Goal: Information Seeking & Learning: Check status

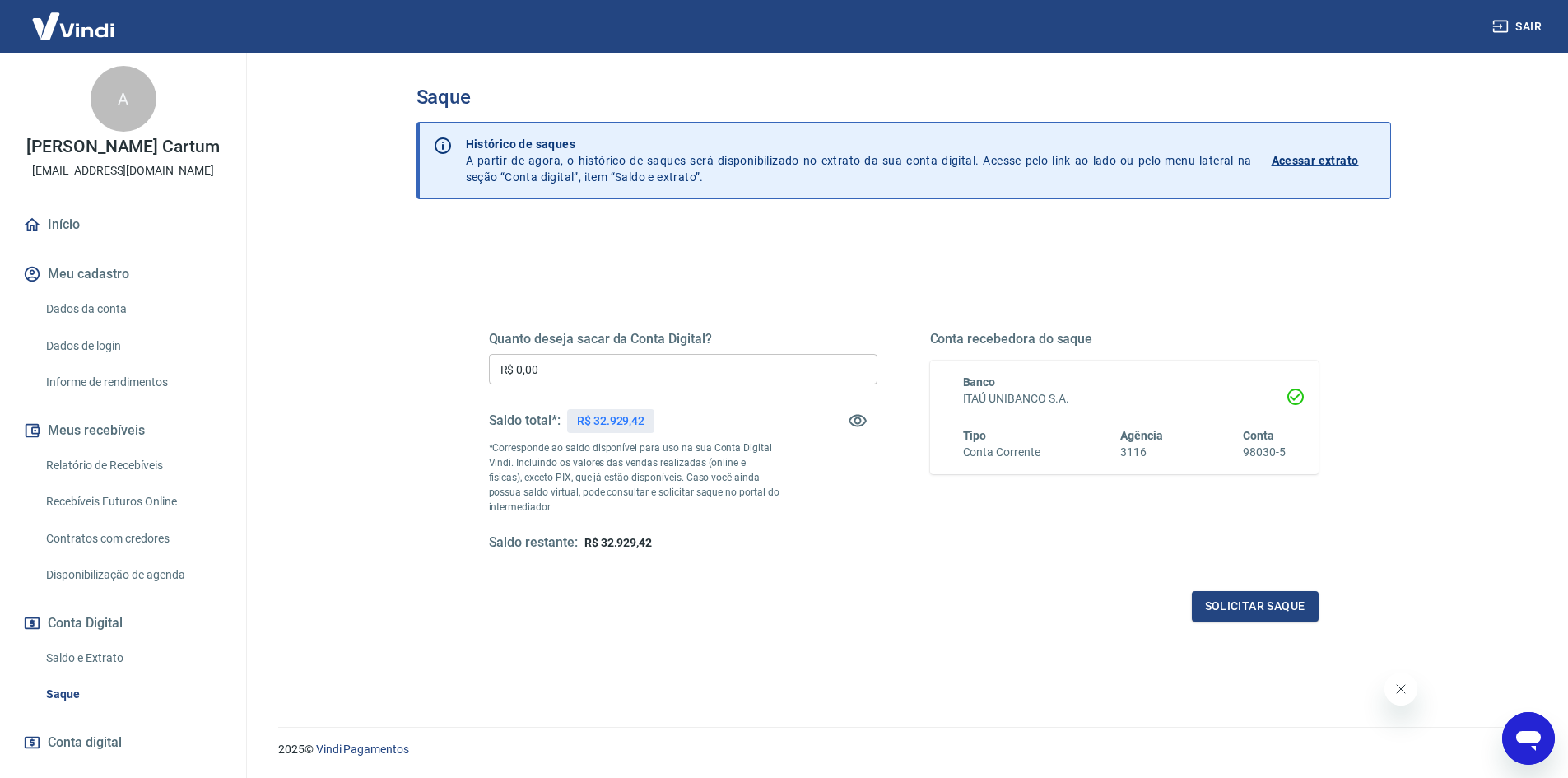
click at [591, 342] on h5 "Quanto deseja sacar da Conta Digital?" at bounding box center [683, 338] width 389 height 16
click at [589, 359] on input "R$ 0,00" at bounding box center [683, 369] width 389 height 31
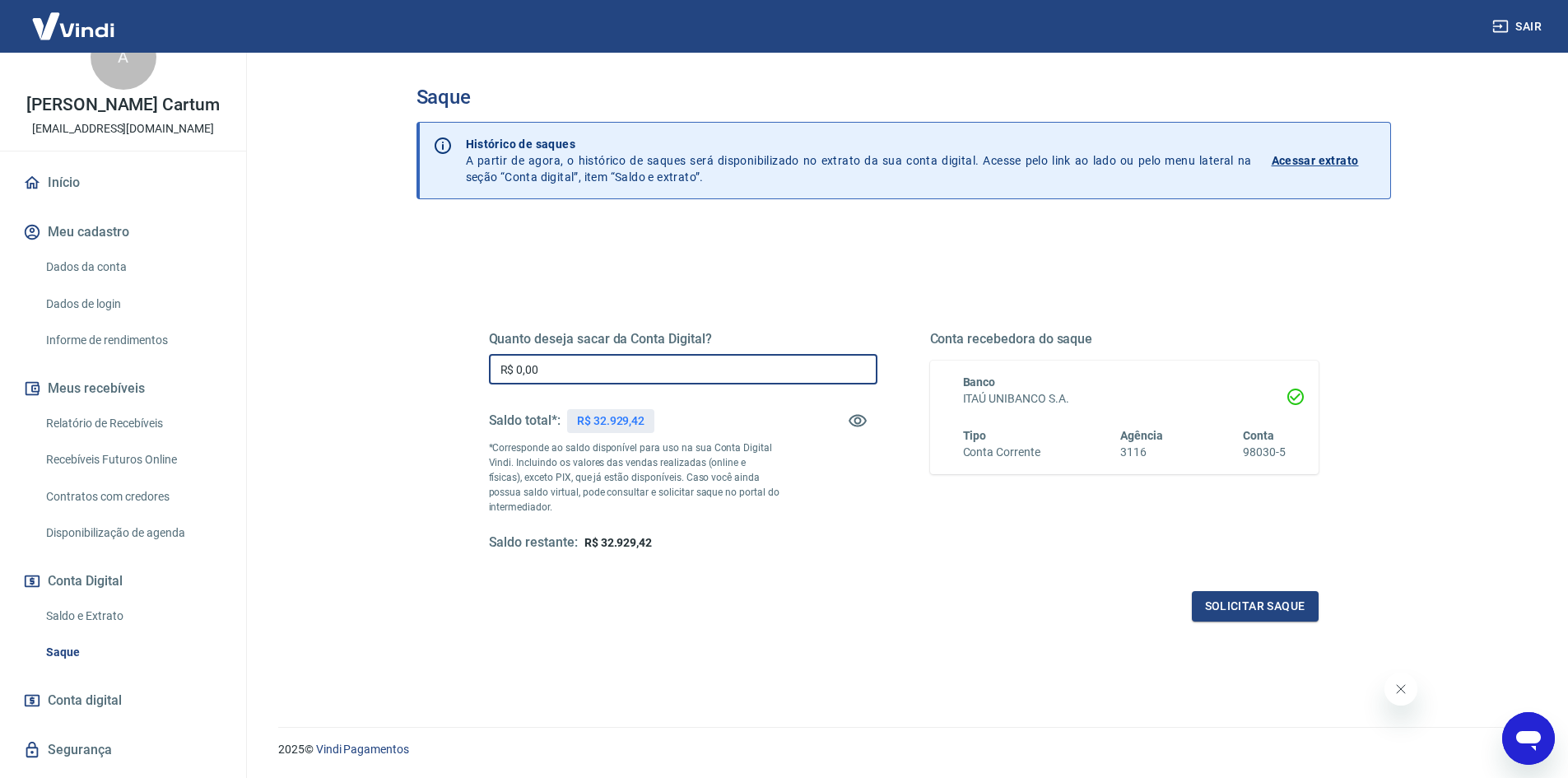
scroll to position [81, 0]
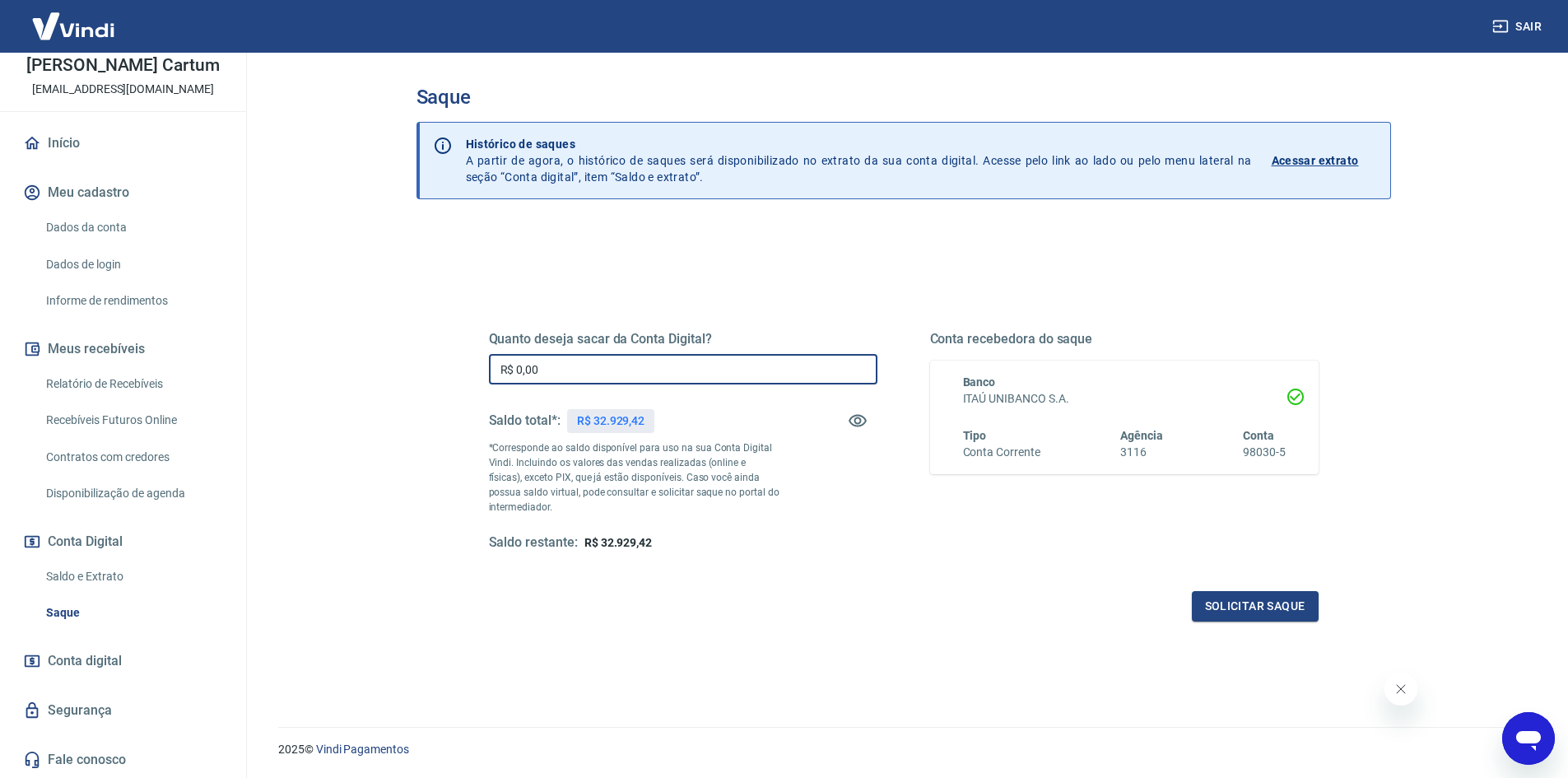
click at [133, 567] on link "Saldo e Extrato" at bounding box center [133, 576] width 187 height 33
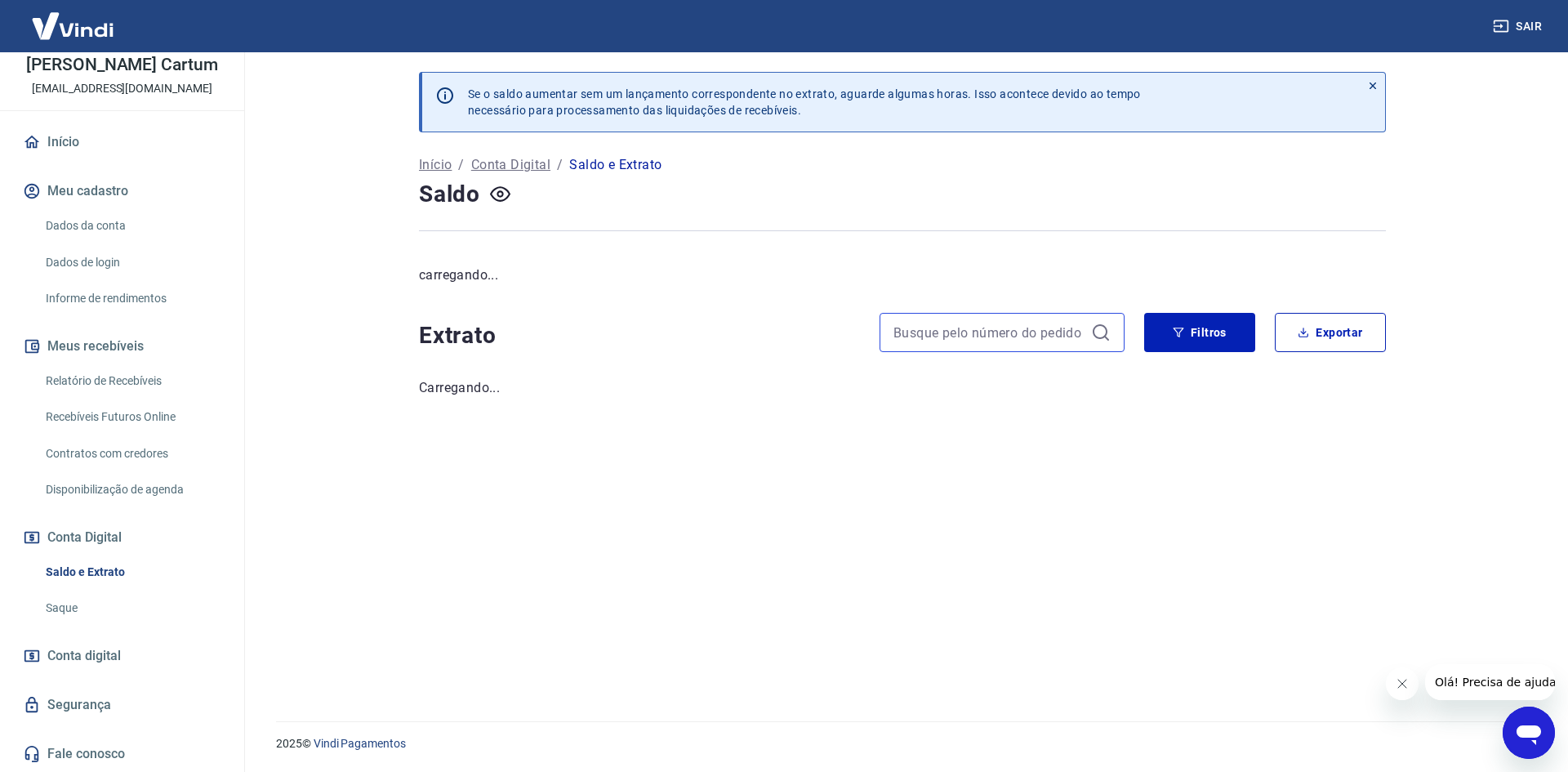
click at [942, 337] on input at bounding box center [989, 333] width 191 height 25
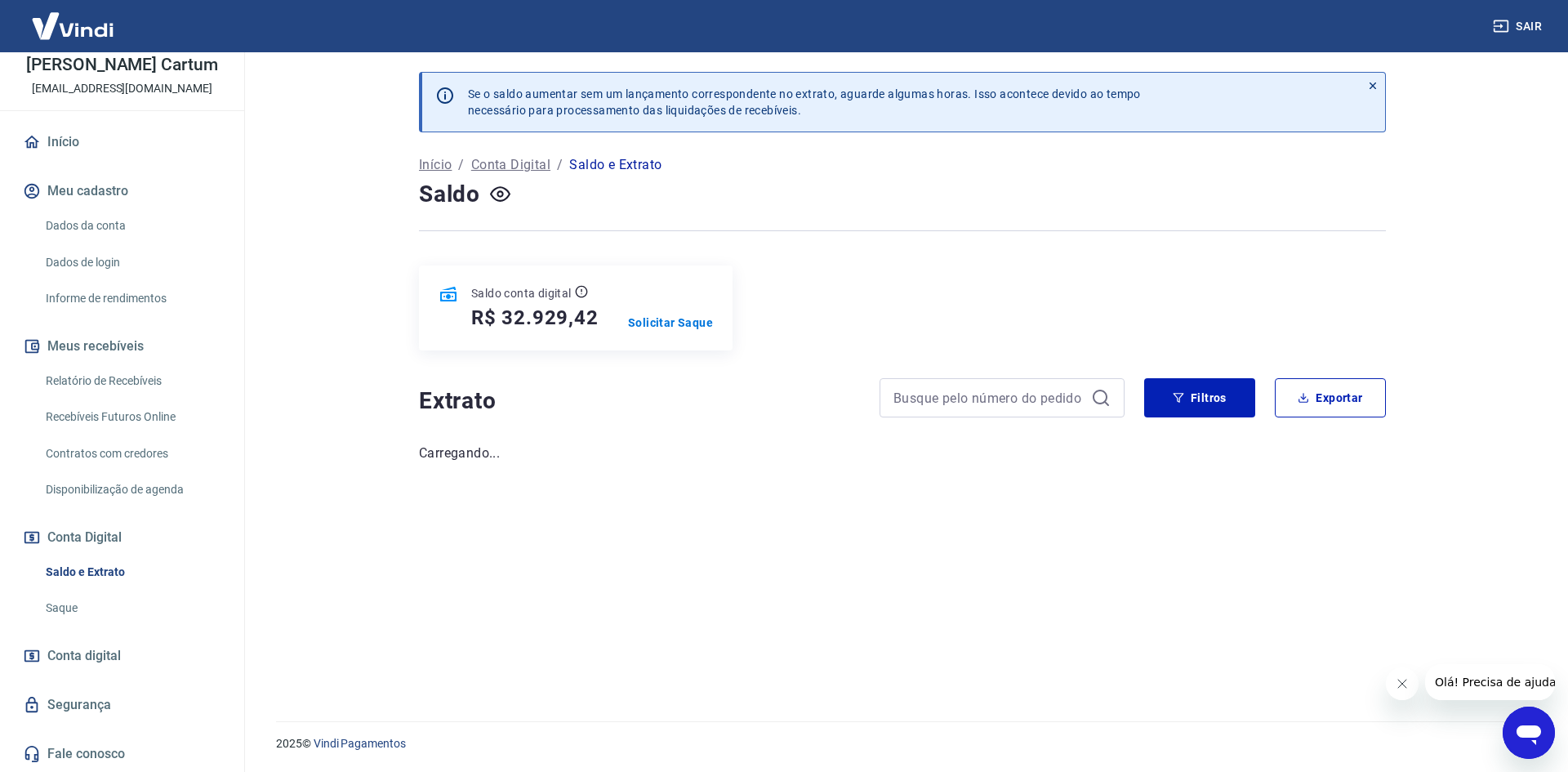
click at [858, 342] on div "Saldo conta digital R$ 32.929,42 Solicitar Saque" at bounding box center [903, 308] width 967 height 85
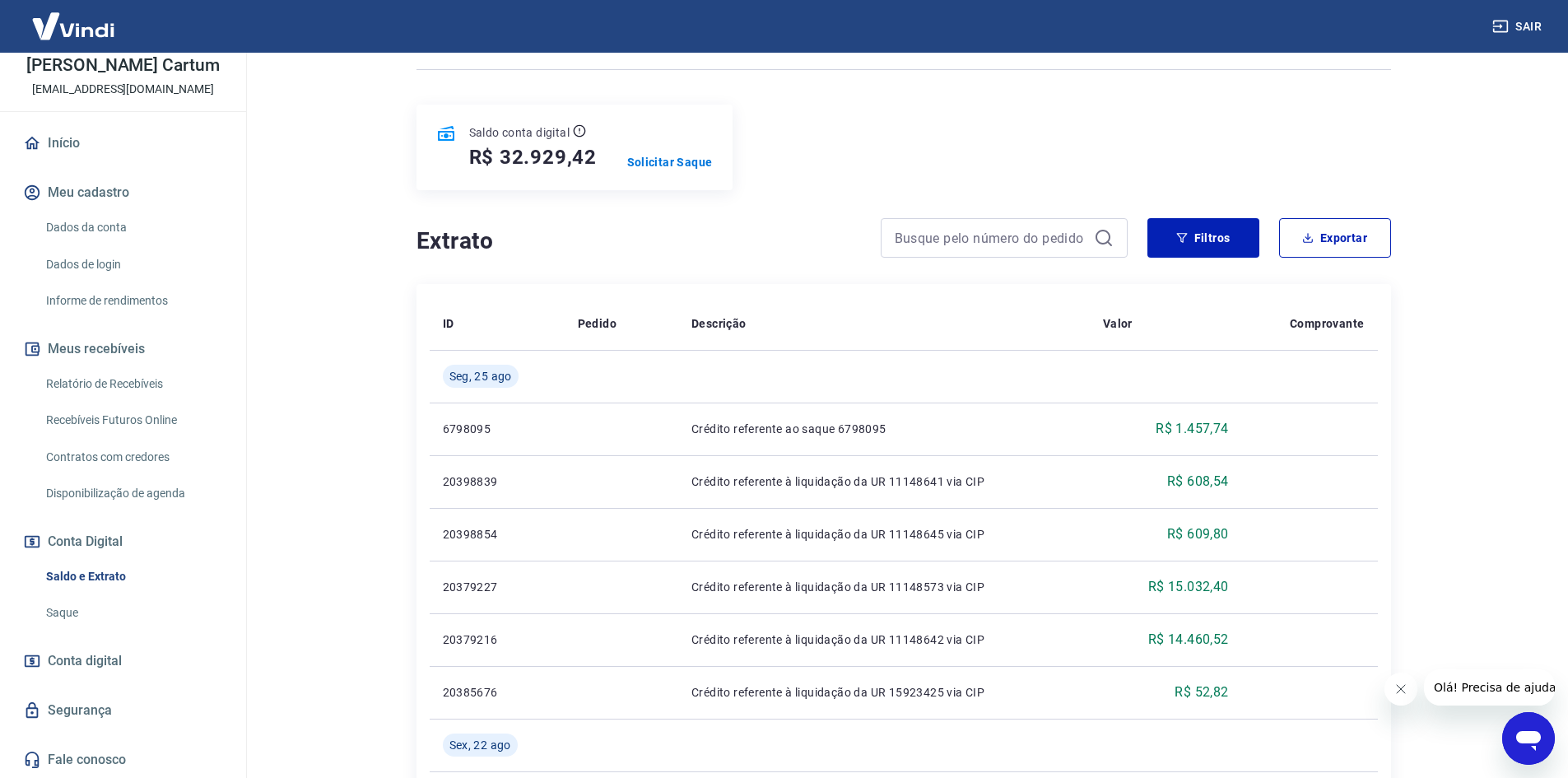
scroll to position [164, 0]
click at [1210, 228] on button "Filtros" at bounding box center [1203, 236] width 112 height 39
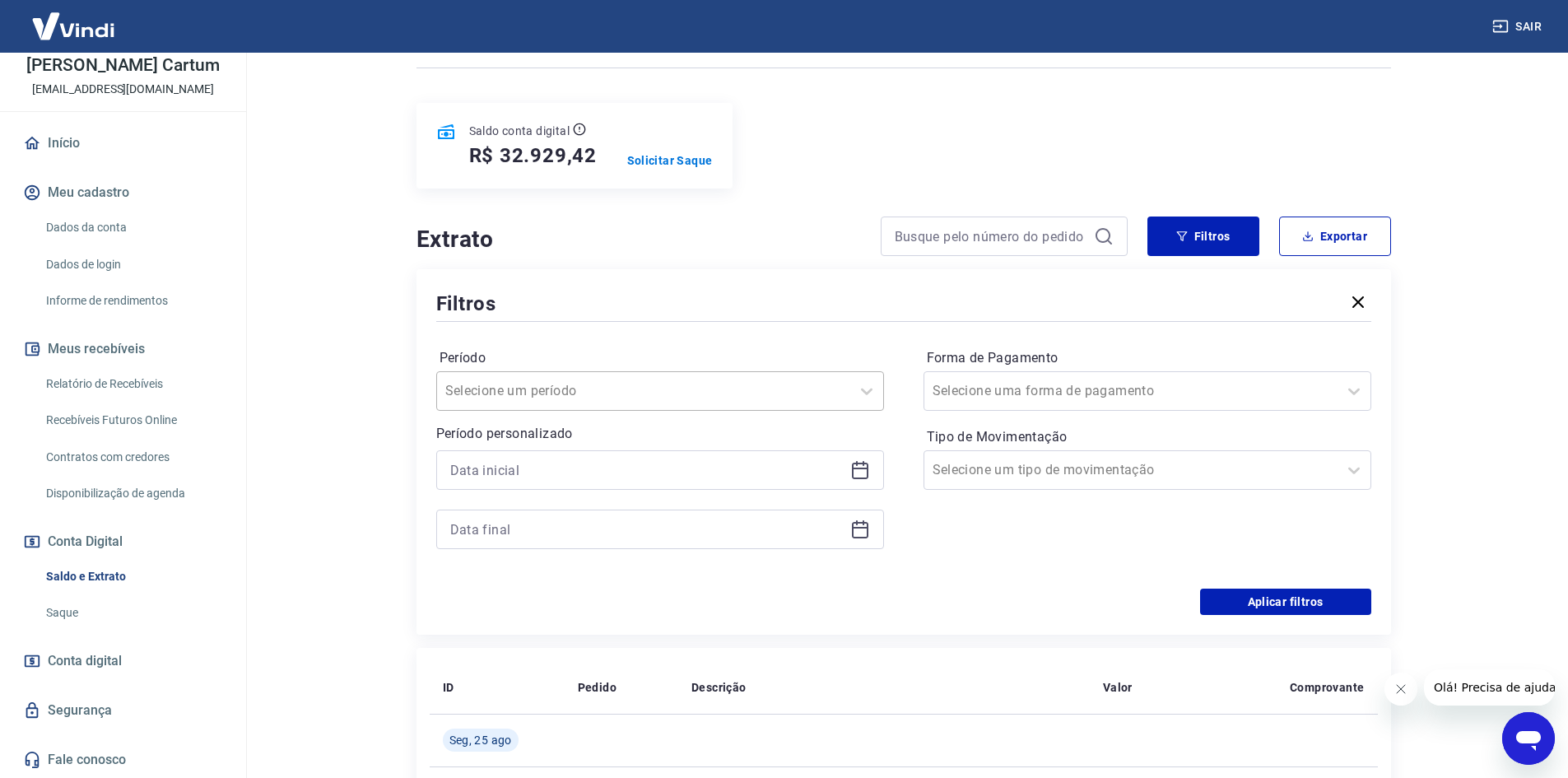
click at [843, 388] on div "Selecione um período" at bounding box center [643, 391] width 413 height 30
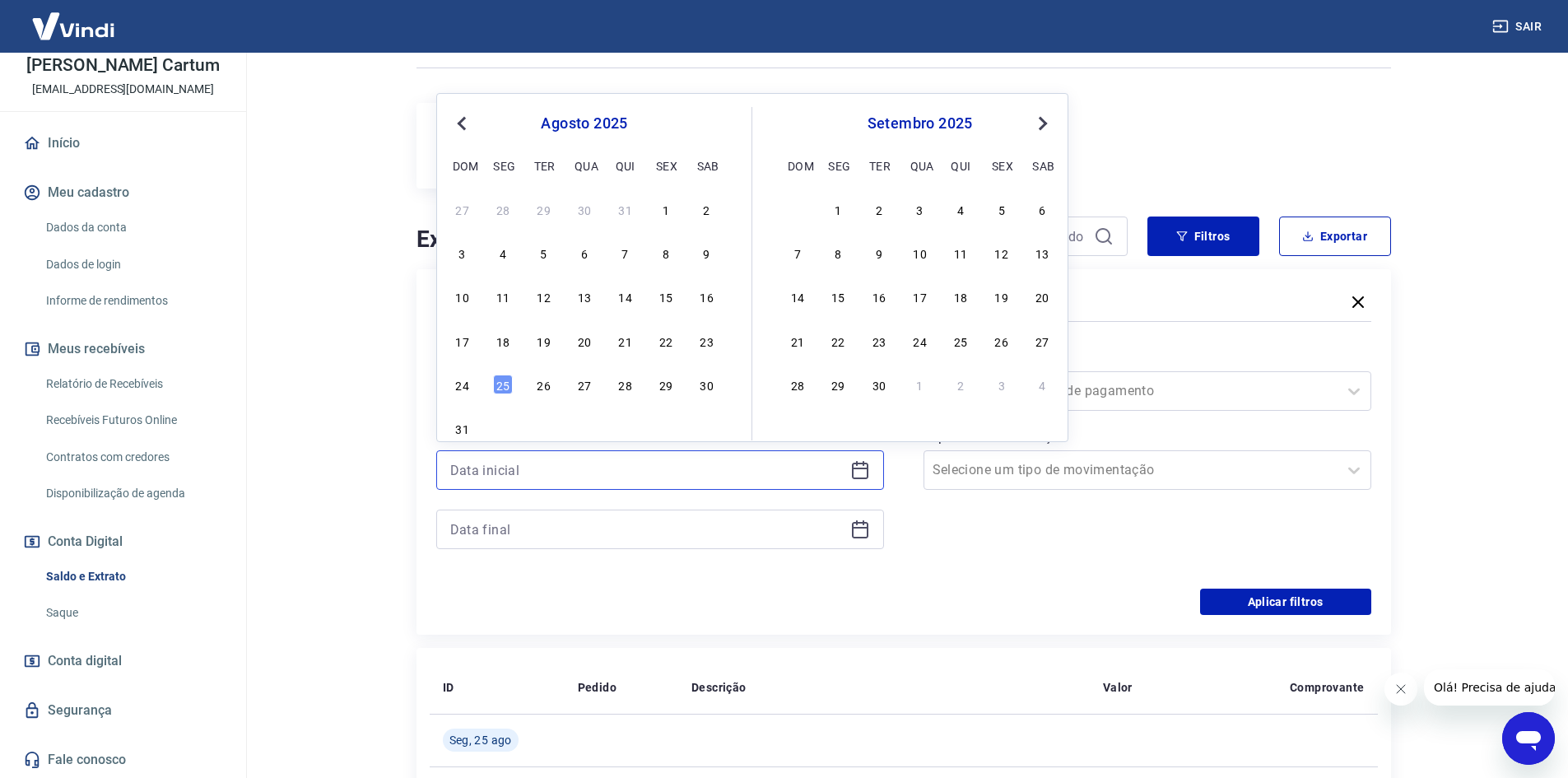
click at [757, 477] on input at bounding box center [647, 470] width 394 height 25
click at [463, 122] on span "Previous Month" at bounding box center [463, 123] width 0 height 19
click at [503, 303] on div "12" at bounding box center [503, 296] width 20 height 20
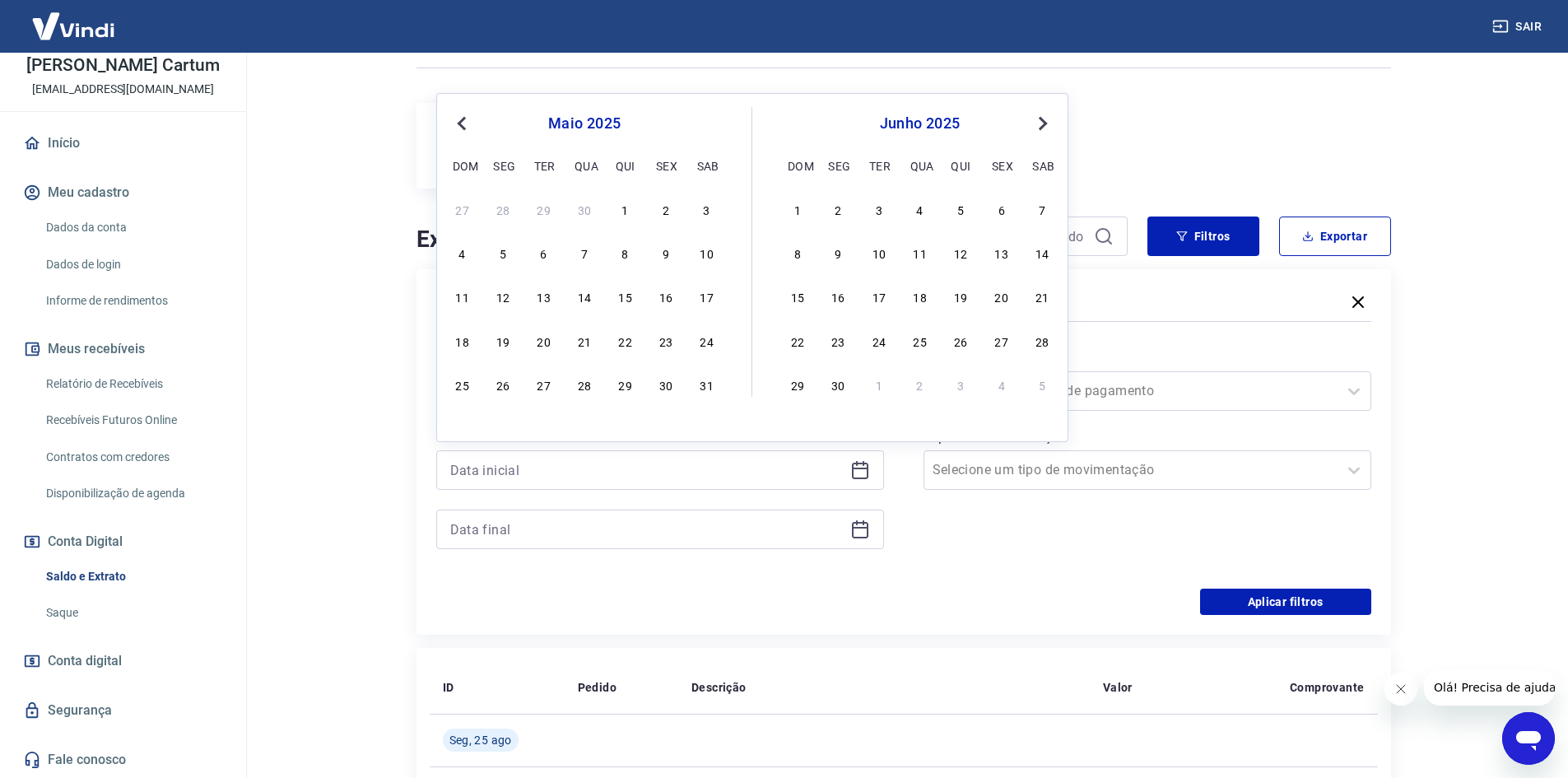
type input "12/05/2025"
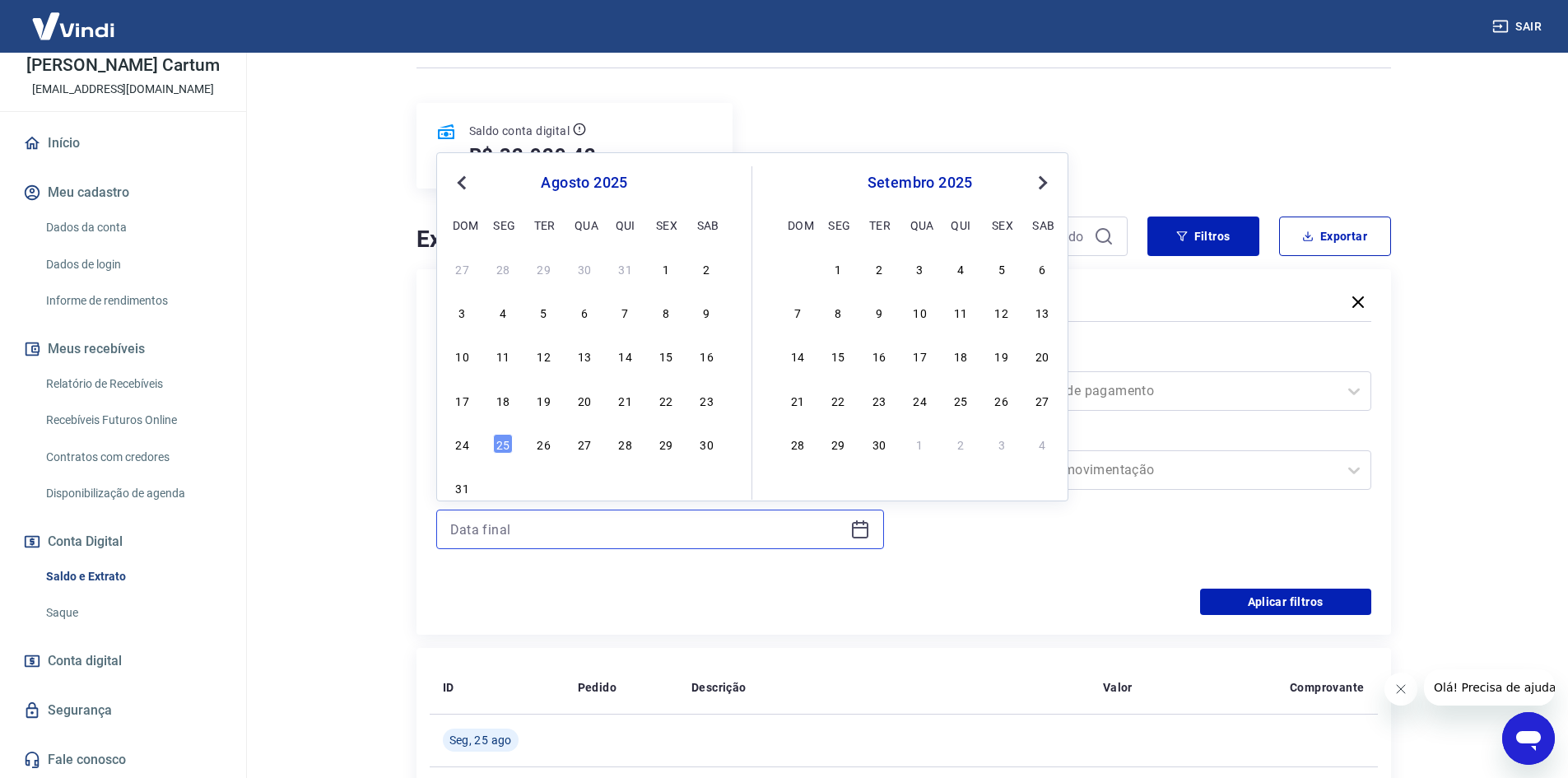
click at [571, 534] on input at bounding box center [647, 529] width 394 height 25
click at [660, 354] on div "15" at bounding box center [665, 356] width 20 height 20
type input "15/08/2025"
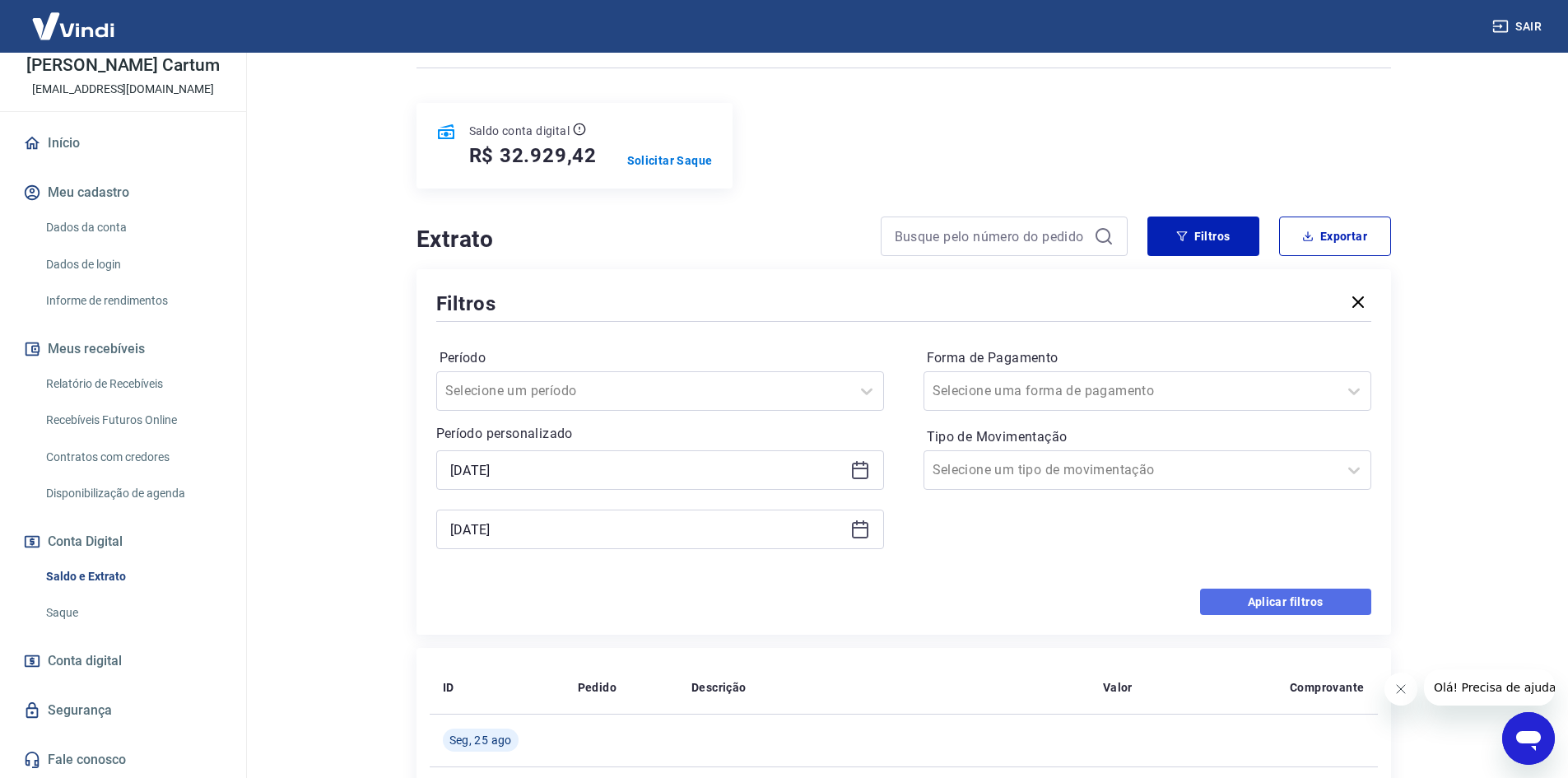
click at [1257, 602] on button "Aplicar filtros" at bounding box center [1285, 602] width 171 height 27
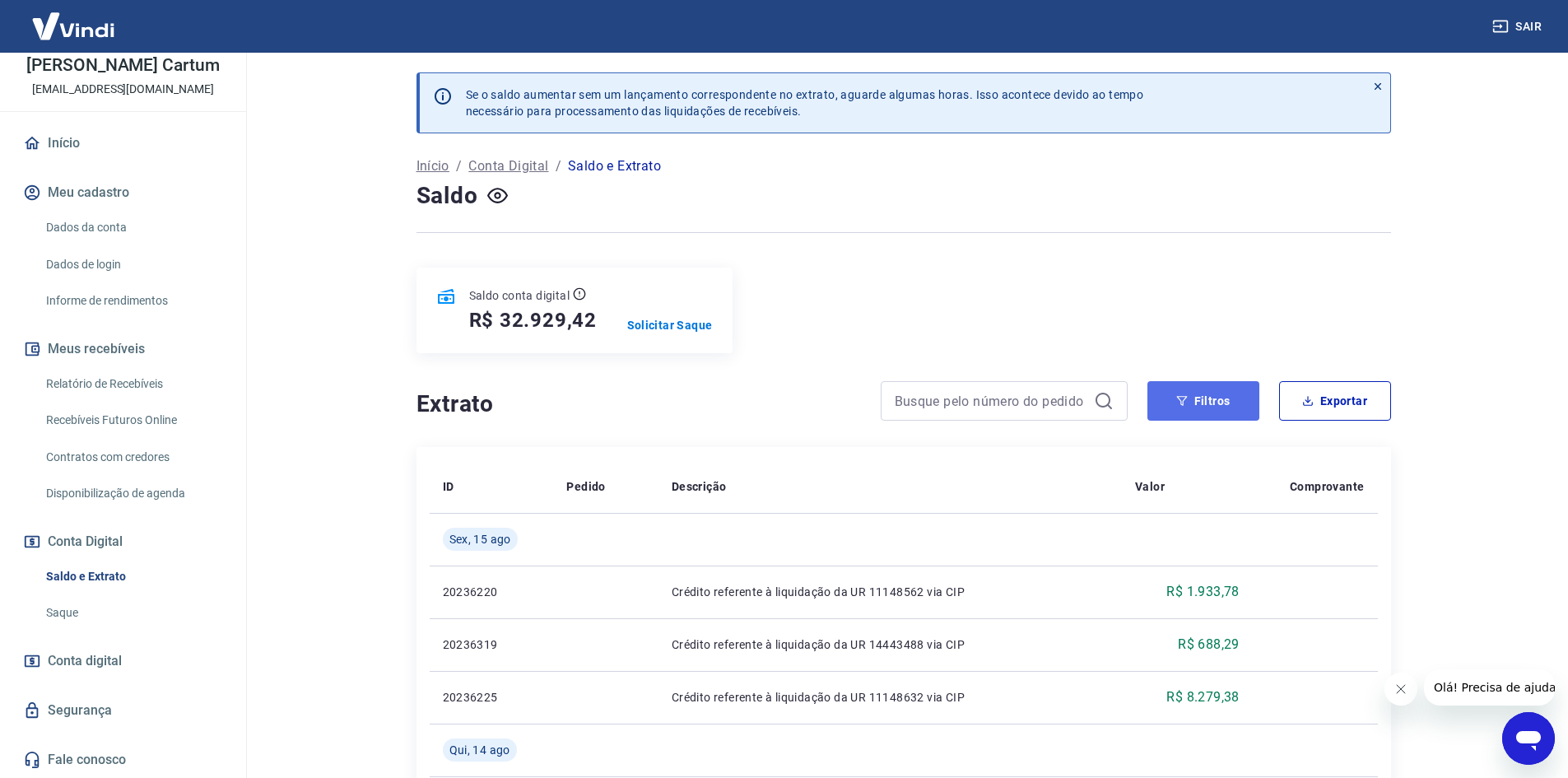
click at [1202, 391] on button "Filtros" at bounding box center [1203, 400] width 112 height 39
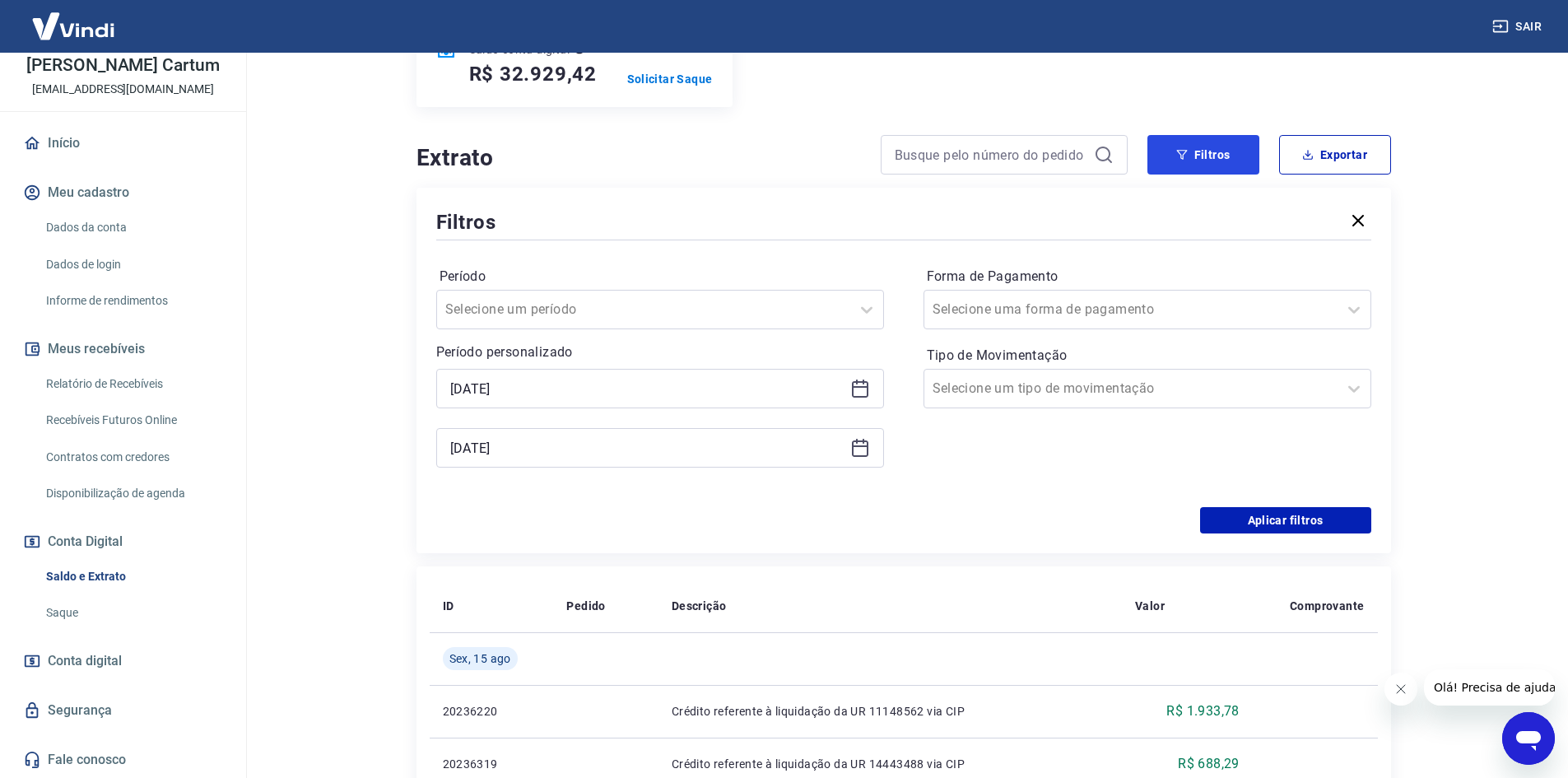
scroll to position [247, 0]
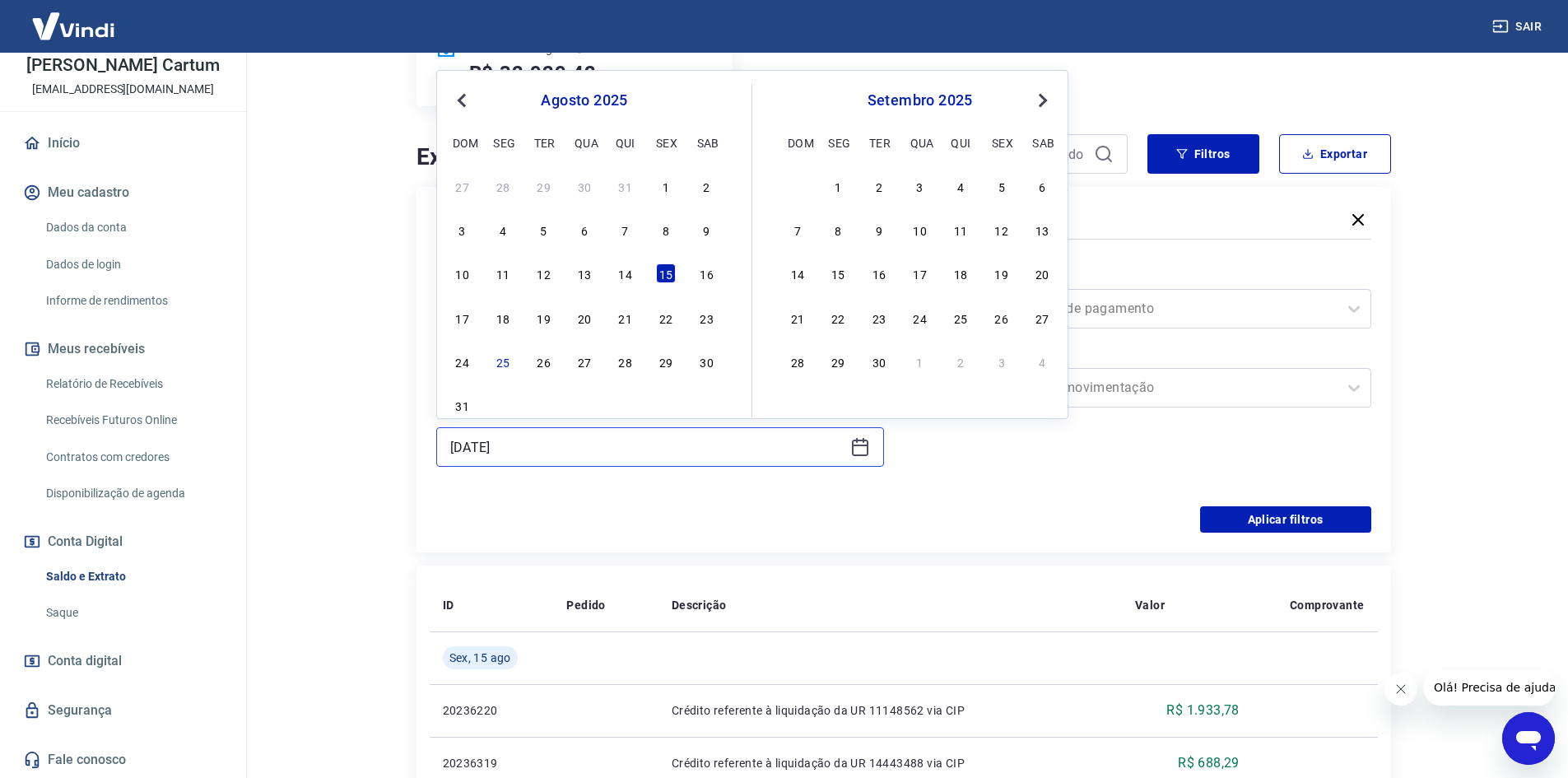
click at [620, 437] on input "15/08/2025" at bounding box center [647, 447] width 394 height 25
click at [463, 97] on span "Previous Month" at bounding box center [463, 100] width 0 height 19
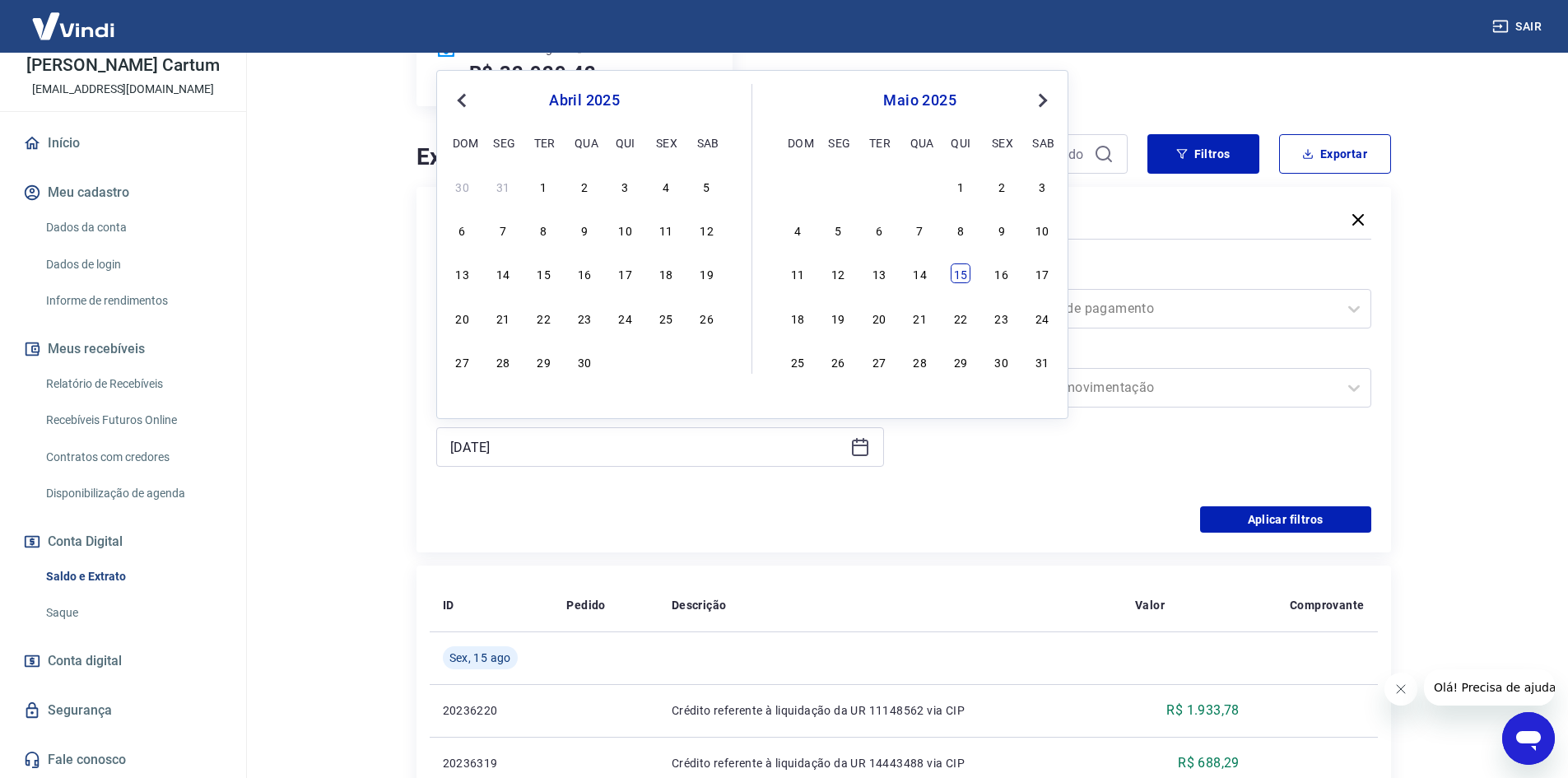
click at [964, 270] on div "15" at bounding box center [960, 273] width 20 height 20
type input "15/05/2025"
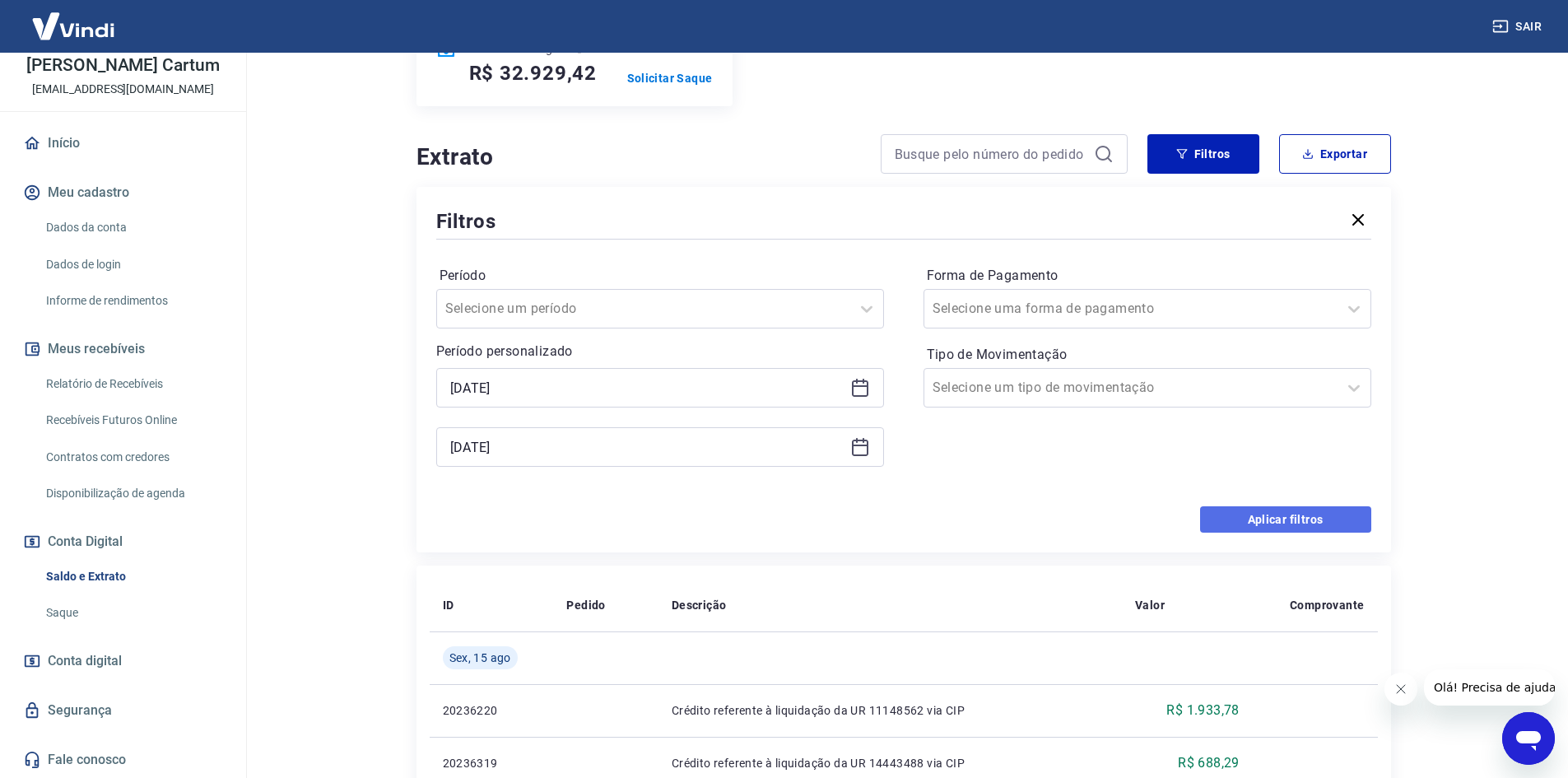
click at [1284, 519] on button "Aplicar filtros" at bounding box center [1285, 520] width 171 height 27
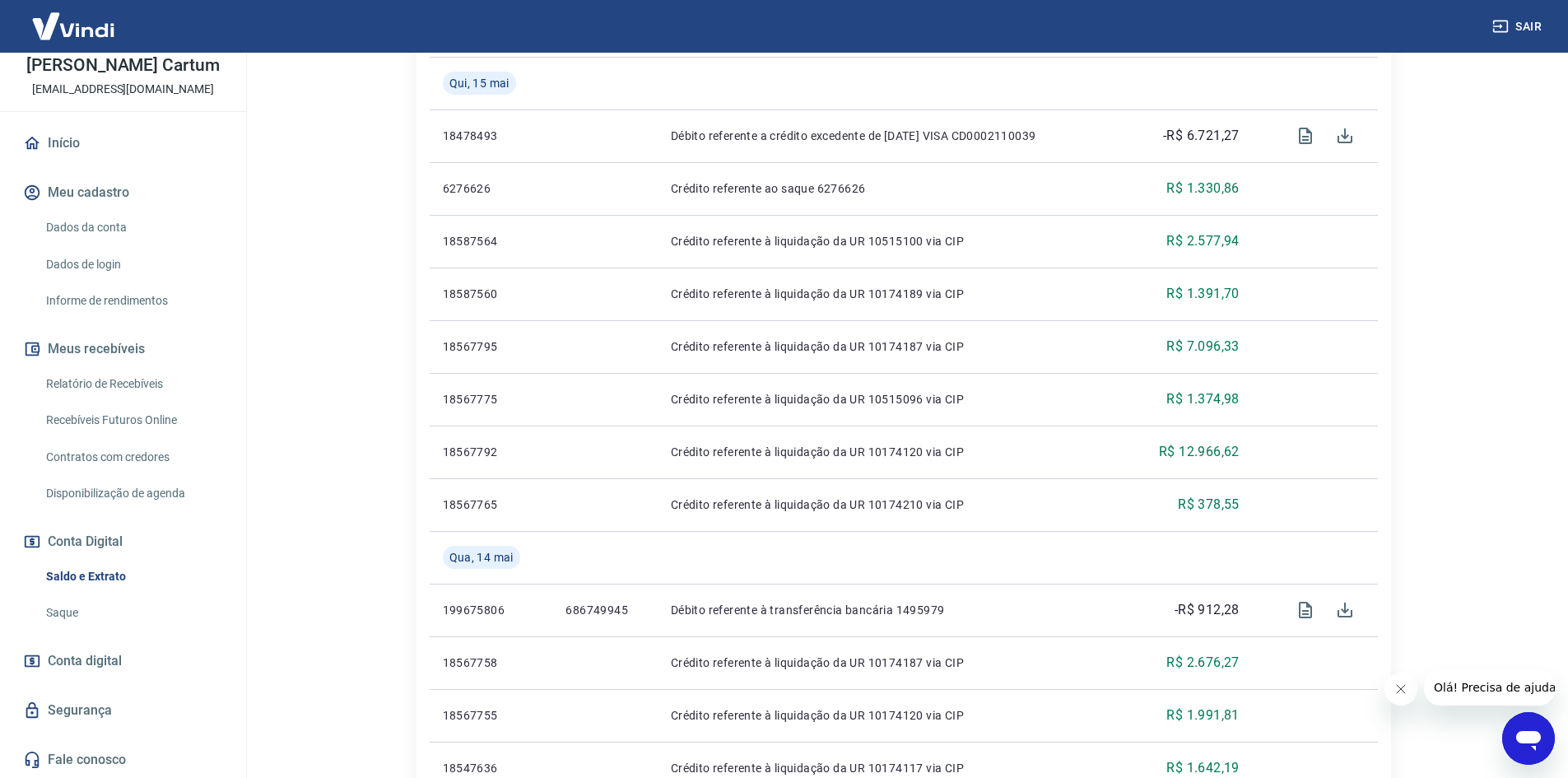
scroll to position [363, 0]
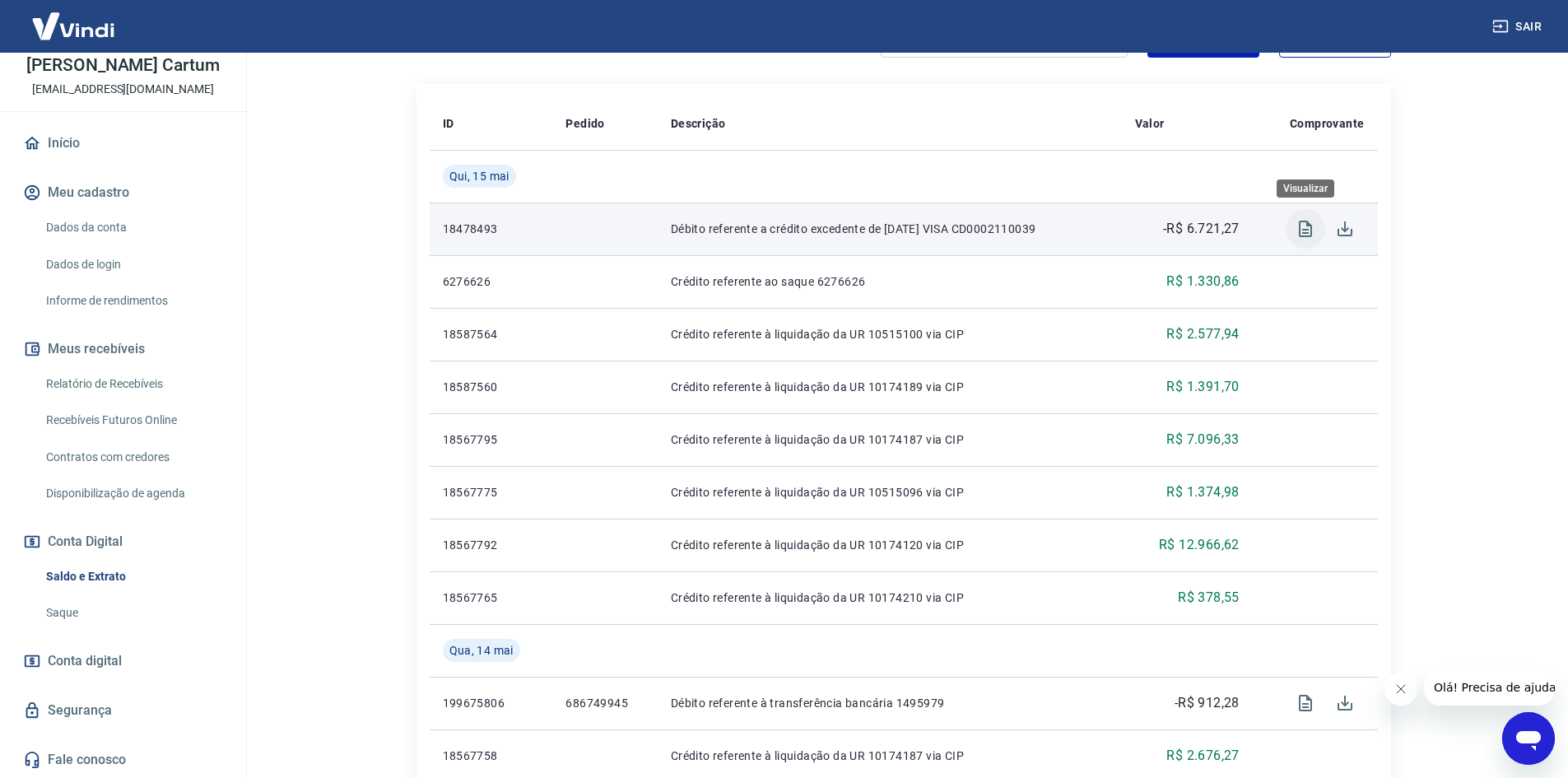
click at [1311, 233] on icon "Visualizar" at bounding box center [1305, 228] width 13 height 16
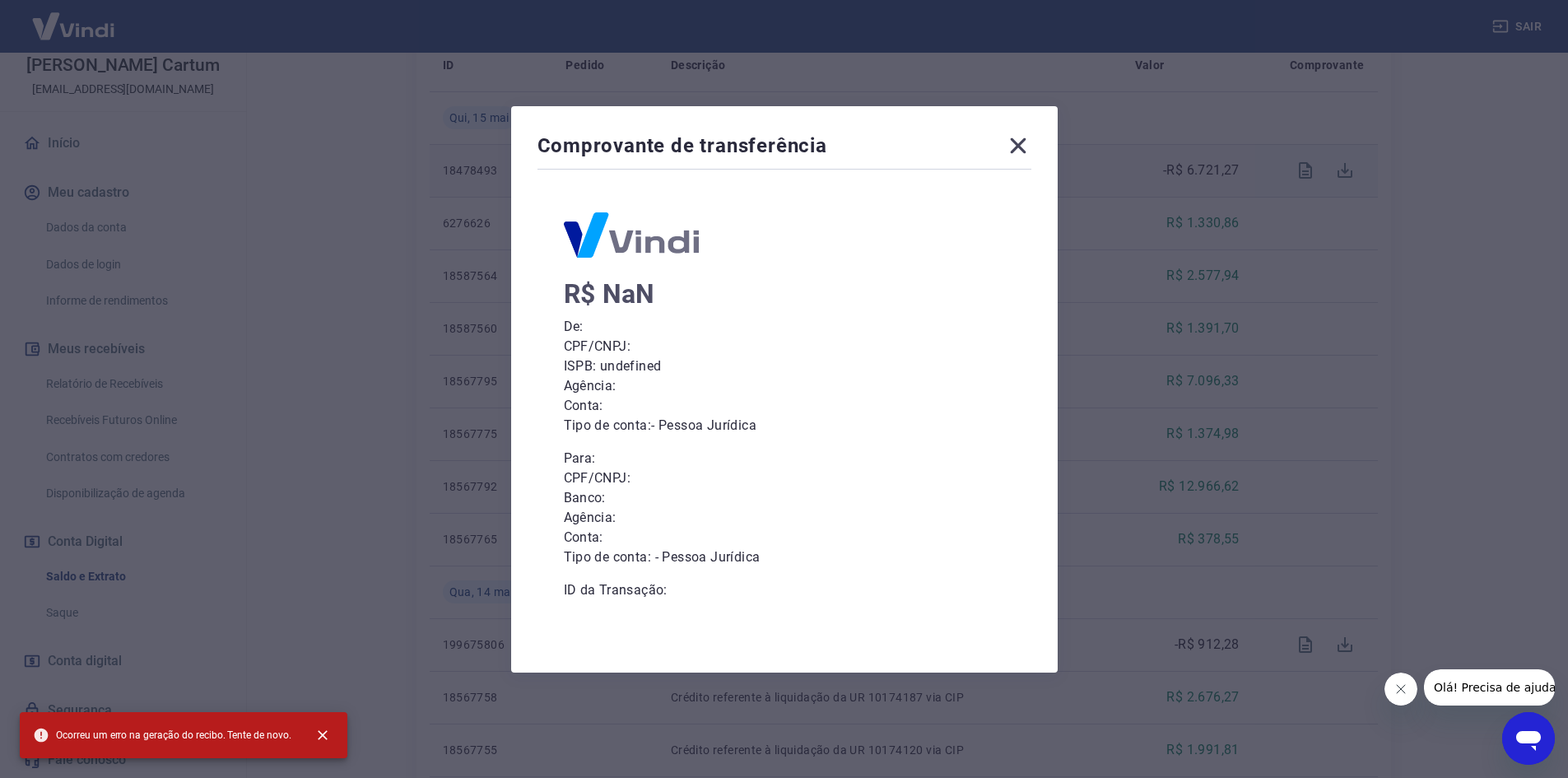
scroll to position [528, 0]
click at [1007, 153] on div "Comprovante de transferência" at bounding box center [784, 149] width 494 height 32
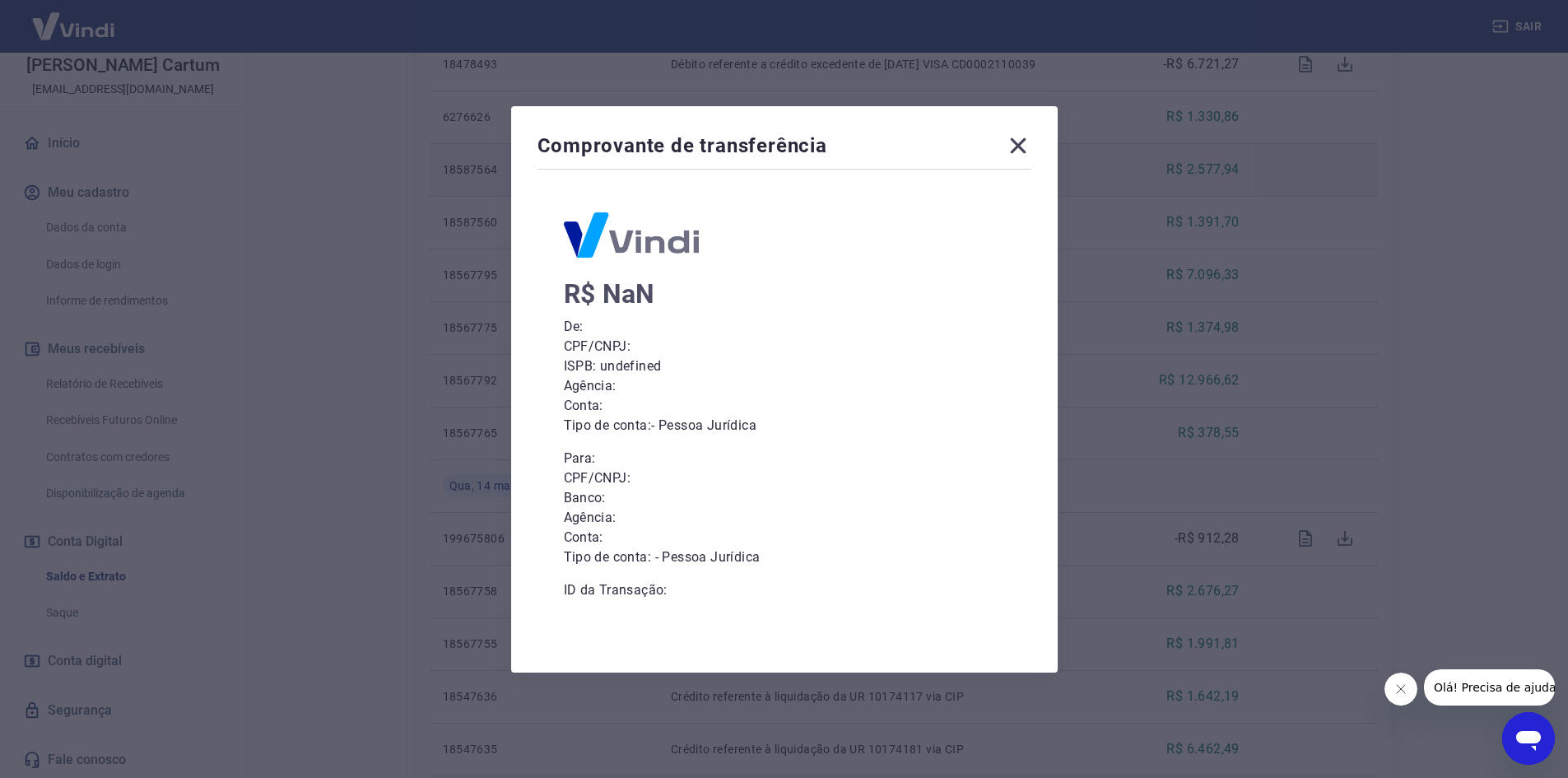
drag, startPoint x: 1023, startPoint y: 152, endPoint x: 1123, endPoint y: 151, distance: 100.0
click at [1024, 152] on icon at bounding box center [1019, 146] width 27 height 27
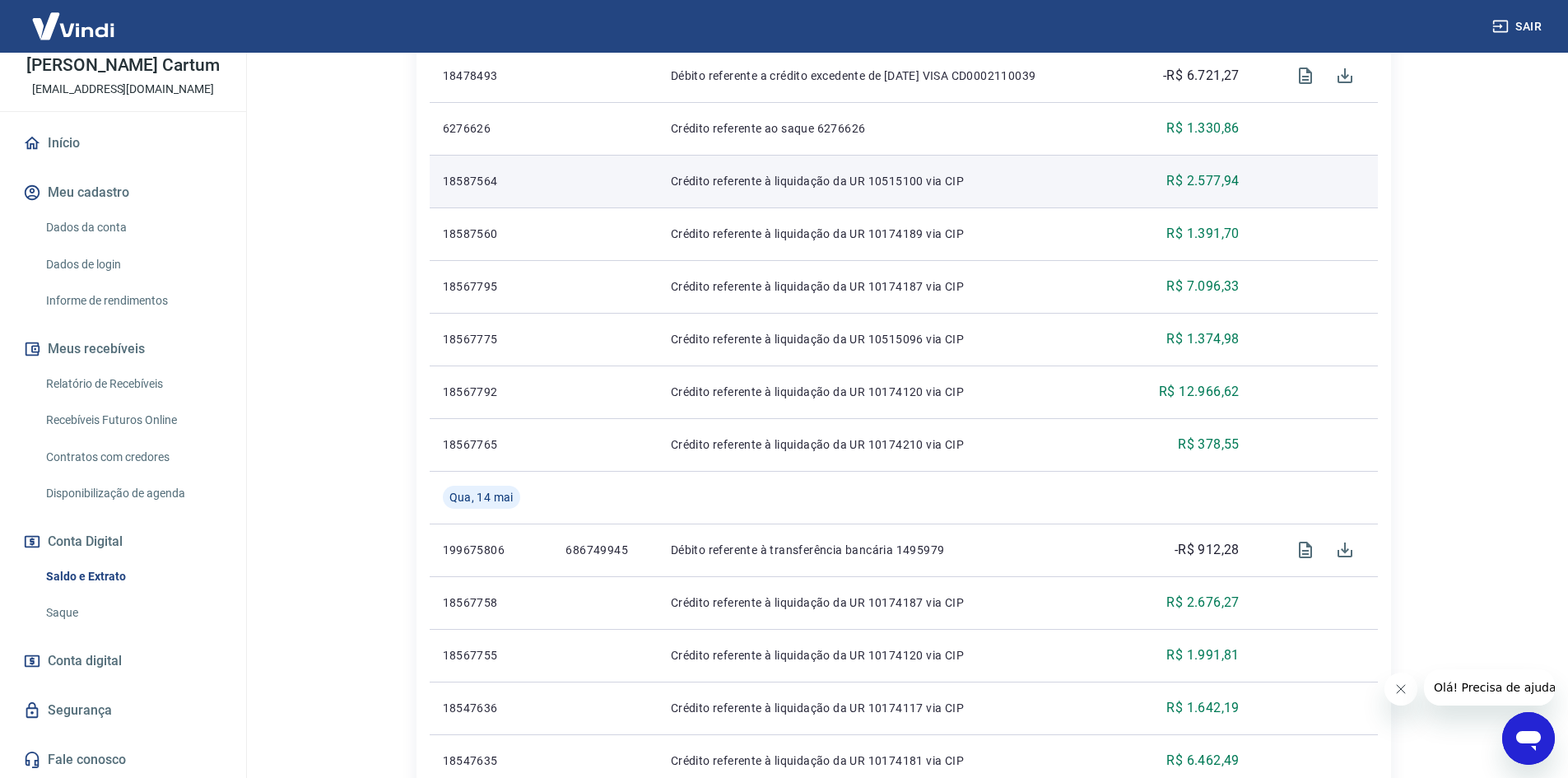
scroll to position [363, 0]
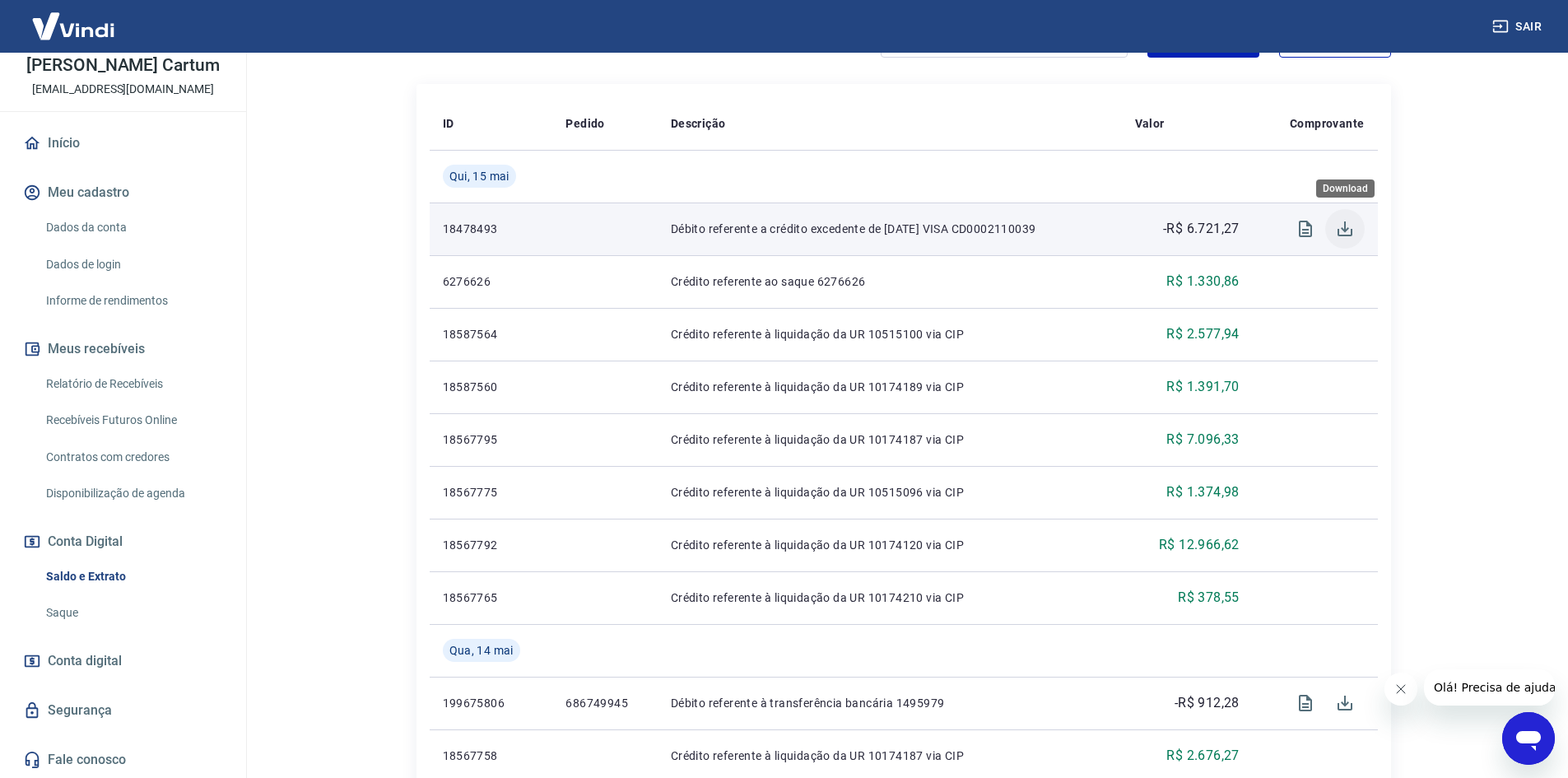
click at [1349, 246] on button "Download" at bounding box center [1344, 228] width 39 height 39
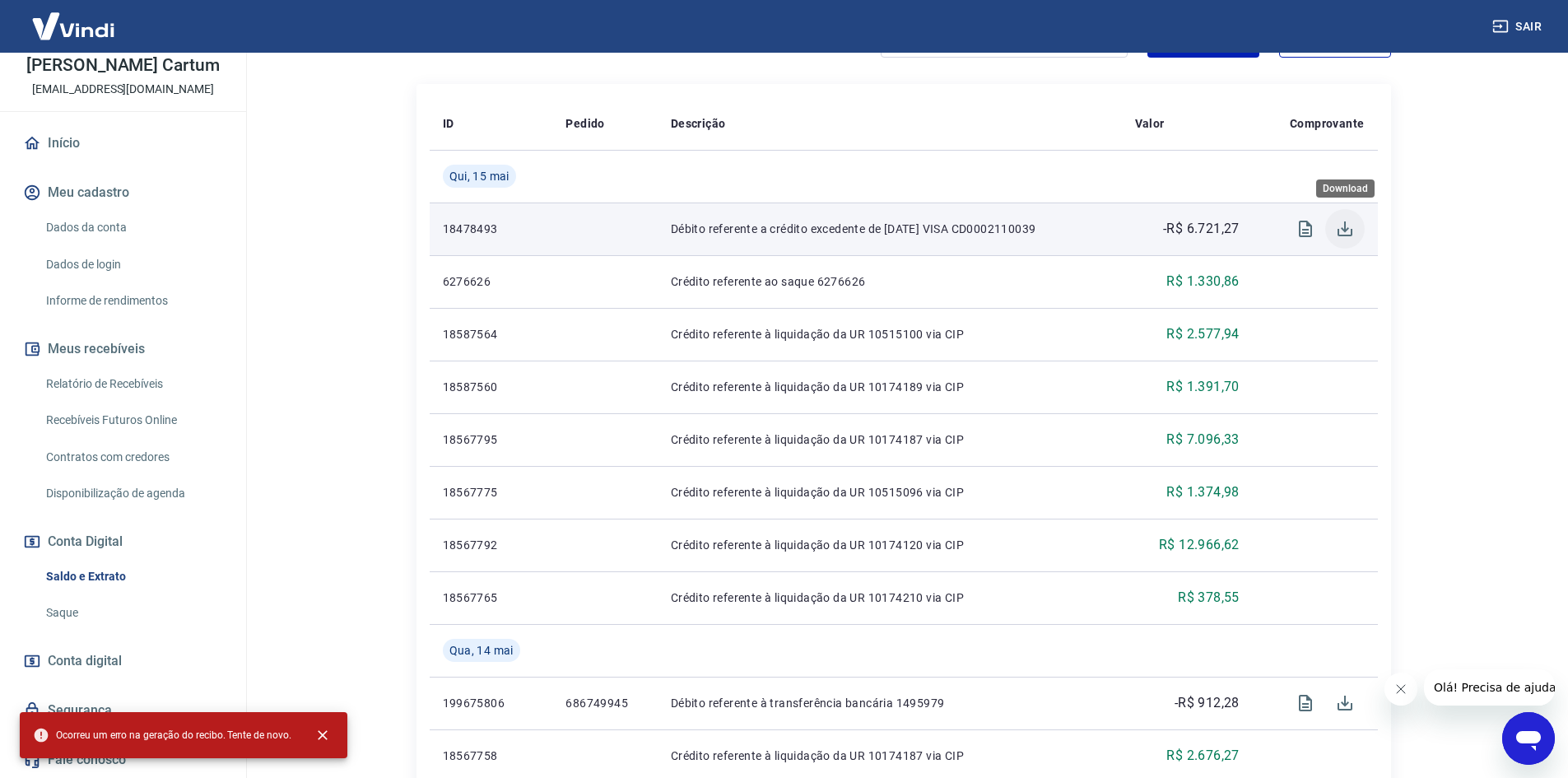
click at [1349, 240] on button "Download" at bounding box center [1344, 228] width 39 height 39
click at [1297, 227] on icon "Visualizar" at bounding box center [1305, 228] width 20 height 20
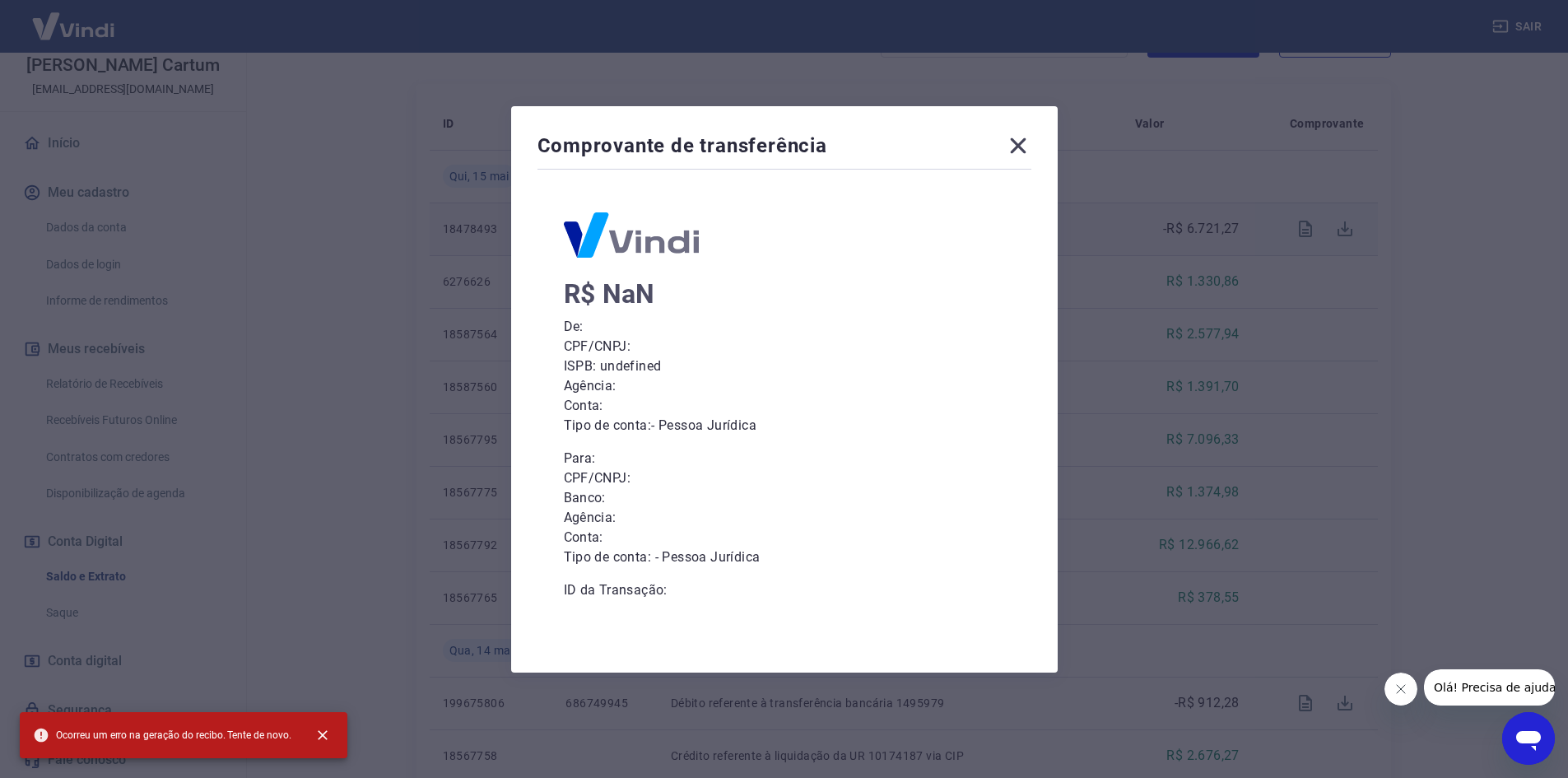
click at [1025, 148] on icon at bounding box center [1018, 145] width 15 height 15
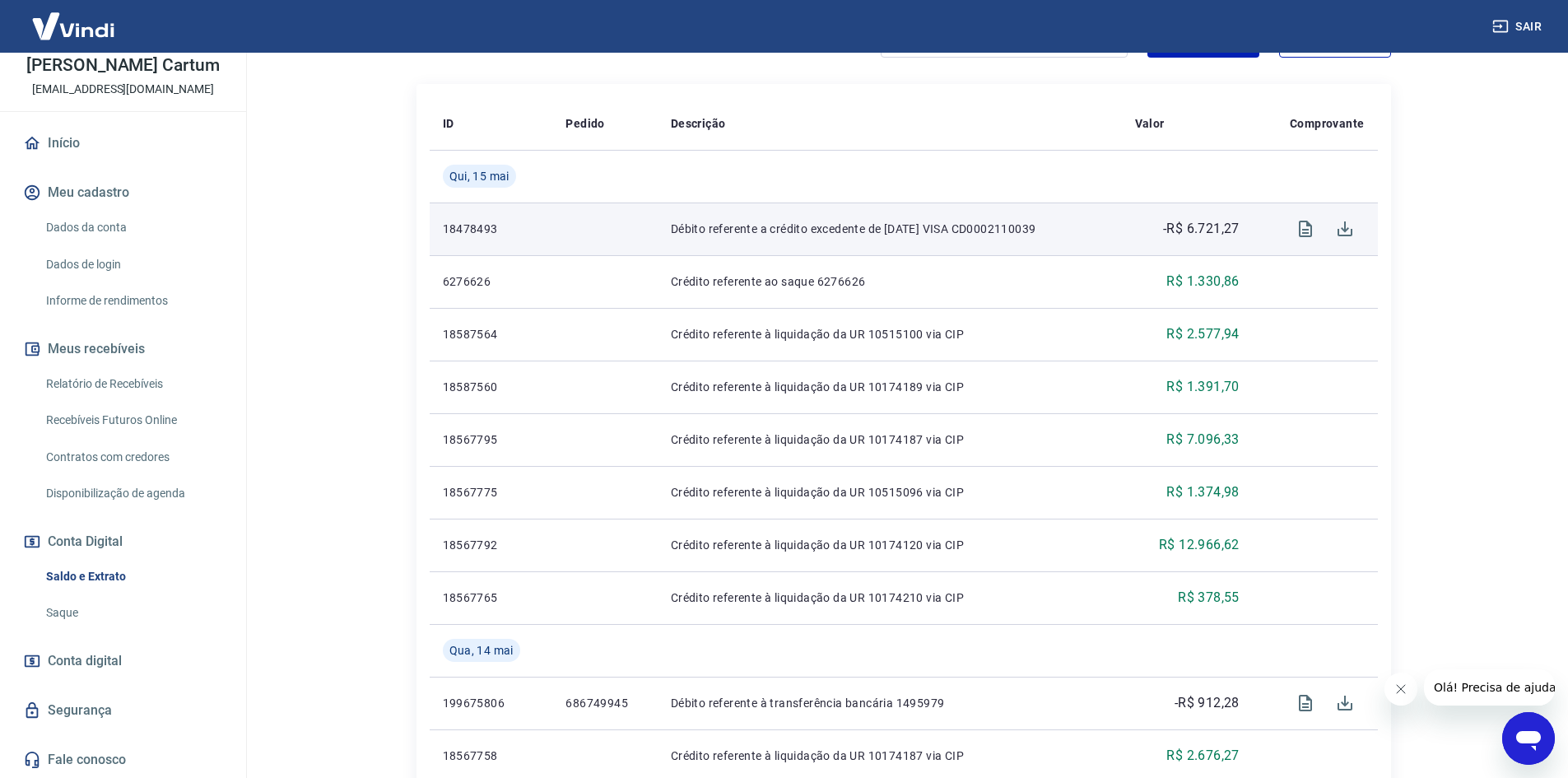
click at [833, 240] on td "Débito referente a crédito excedente de 12/05/2025 VISA CD0002110039" at bounding box center [890, 228] width 464 height 53
click at [913, 234] on p "Débito referente a crédito excedente de 12/05/2025 VISA CD0002110039" at bounding box center [890, 228] width 438 height 16
click at [809, 228] on p "Débito referente a crédito excedente de 12/05/2025 VISA CD0002110039" at bounding box center [890, 228] width 438 height 16
click at [1021, 228] on p "Débito referente a crédito excedente de 12/05/2025 VISA CD0002110039" at bounding box center [890, 228] width 438 height 16
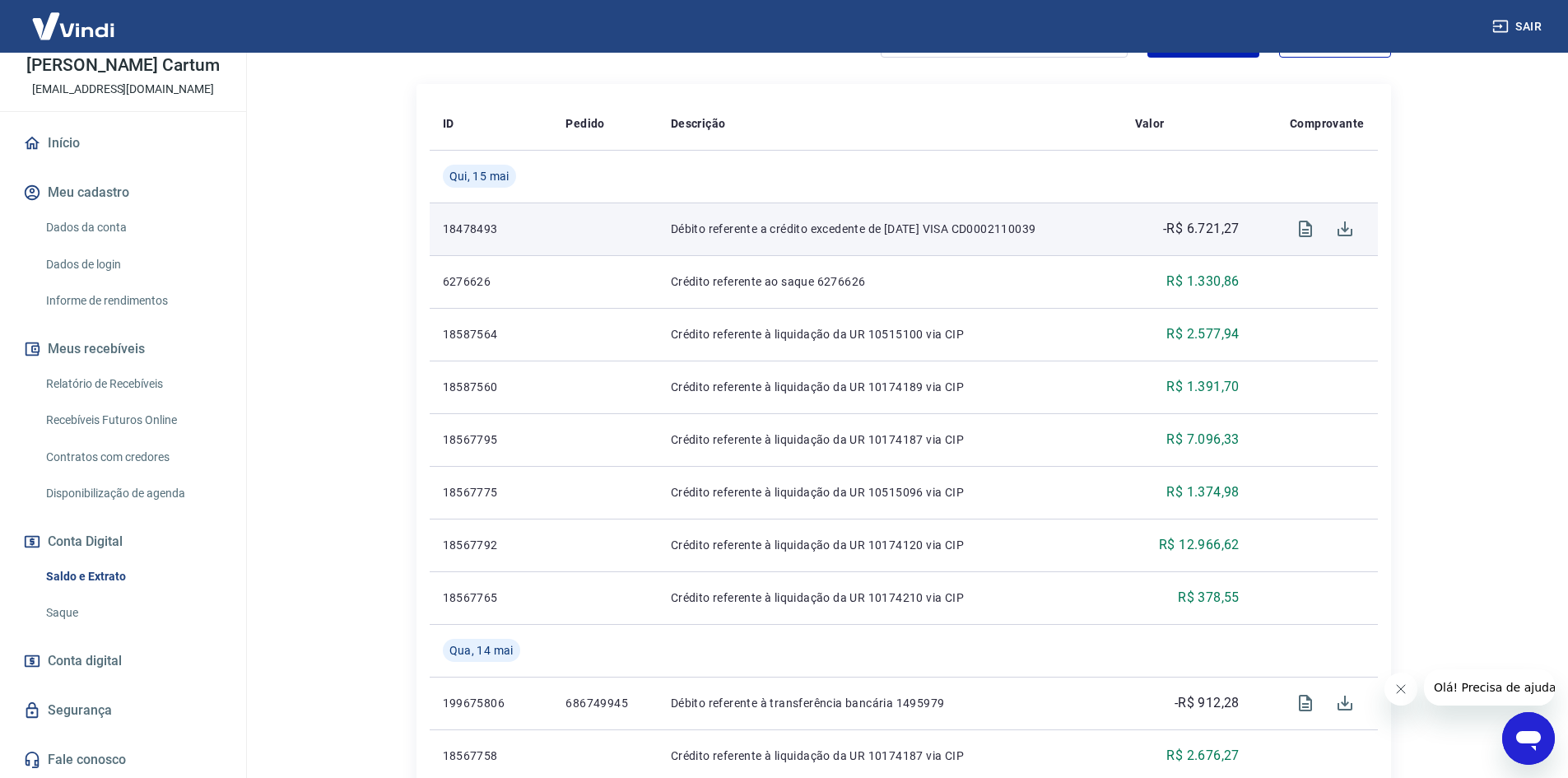
click at [1047, 224] on p "Débito referente a crédito excedente de 12/05/2025 VISA CD0002110039" at bounding box center [890, 228] width 438 height 16
drag, startPoint x: 1074, startPoint y: 224, endPoint x: 652, endPoint y: 235, distance: 422.1
click at [657, 235] on td "Débito referente a crédito excedente de 12/05/2025 VISA CD0002110039" at bounding box center [890, 228] width 464 height 53
drag, startPoint x: 652, startPoint y: 235, endPoint x: 1085, endPoint y: 226, distance: 433.1
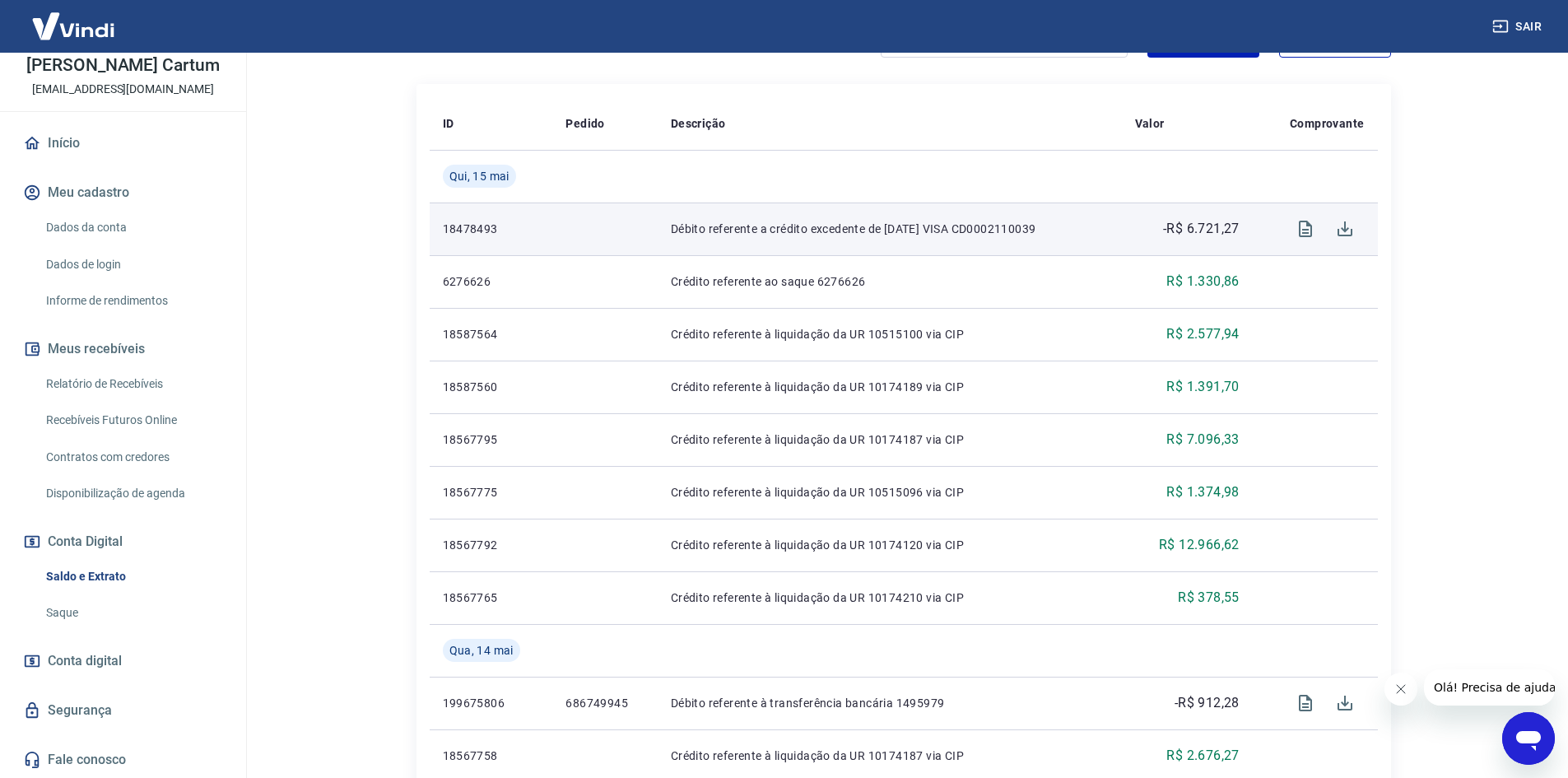
click at [1085, 226] on td "Débito referente a crédito excedente de 12/05/2025 VISA CD0002110039" at bounding box center [890, 228] width 464 height 53
click at [1085, 226] on p "Débito referente a crédito excedente de 12/05/2025 VISA CD0002110039" at bounding box center [890, 228] width 438 height 16
drag, startPoint x: 1085, startPoint y: 226, endPoint x: 624, endPoint y: 227, distance: 461.0
click at [624, 227] on tr "18478493 Débito referente a crédito excedente de 12/05/2025 VISA CD0002110039 -…" at bounding box center [904, 228] width 948 height 53
click at [624, 227] on td at bounding box center [605, 228] width 105 height 53
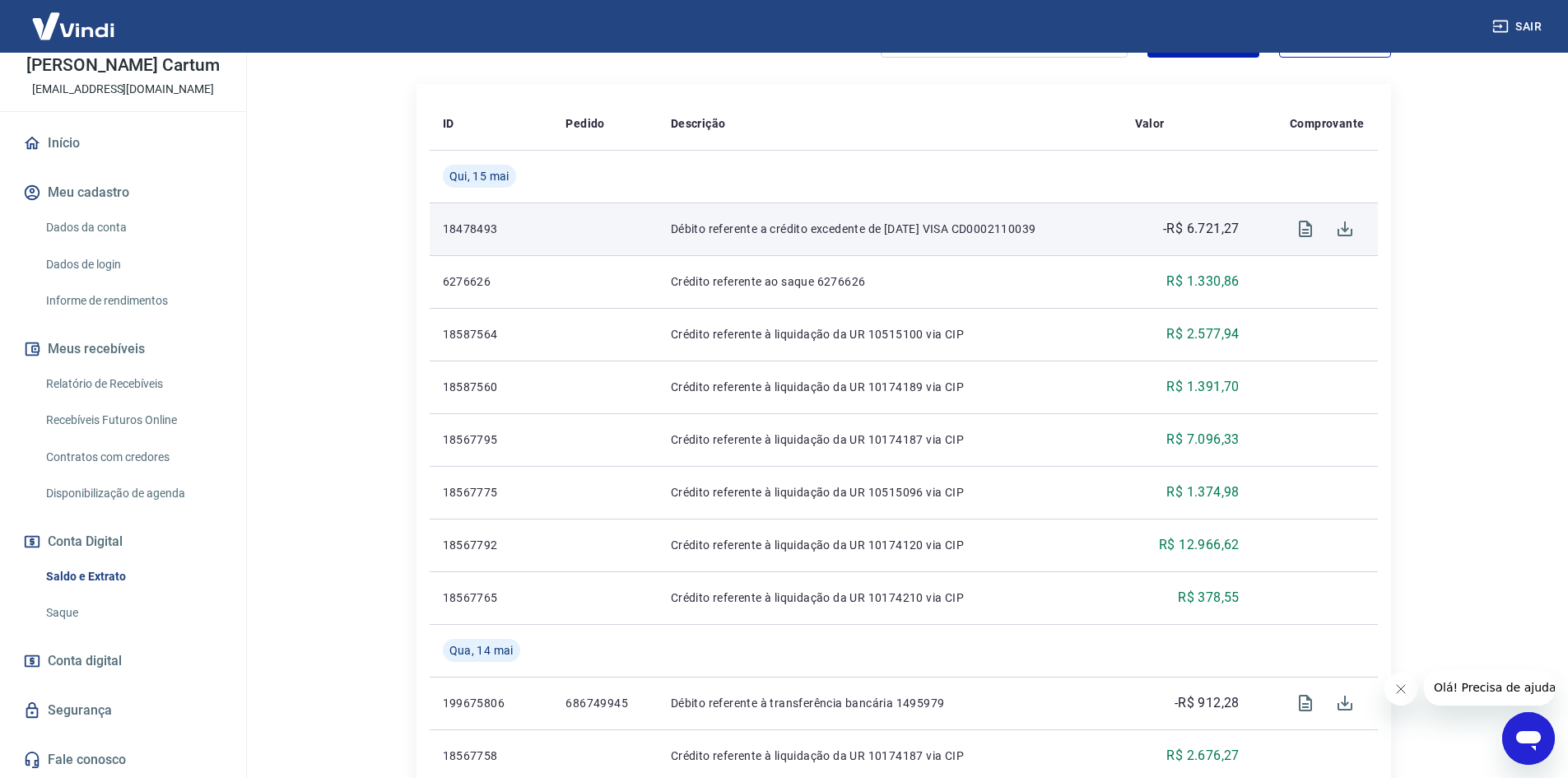
drag, startPoint x: 624, startPoint y: 227, endPoint x: 1128, endPoint y: 226, distance: 504.0
click at [1128, 226] on tr "18478493 Débito referente a crédito excedente de 12/05/2025 VISA CD0002110039 -…" at bounding box center [904, 228] width 948 height 53
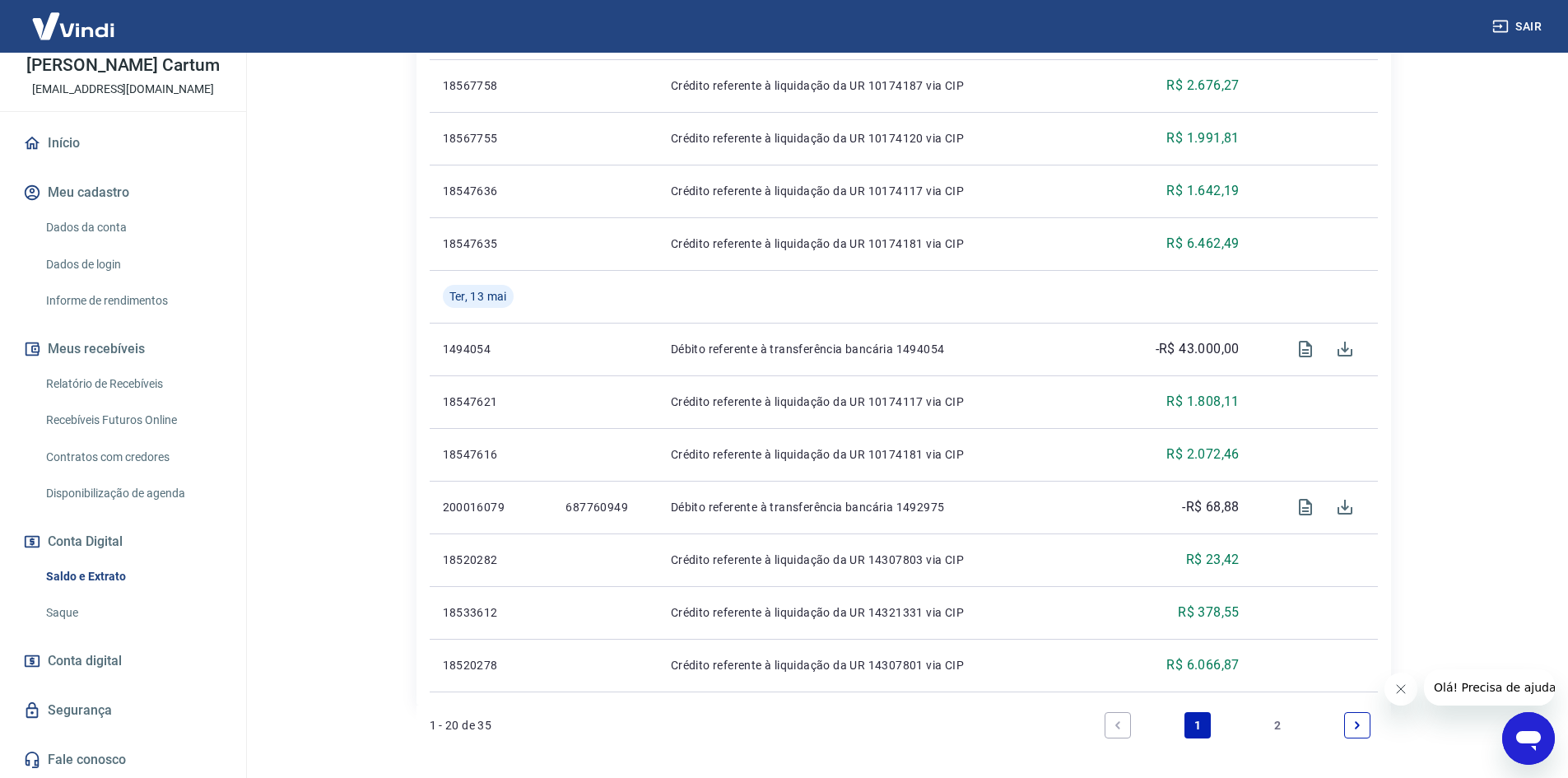
scroll to position [1104, 0]
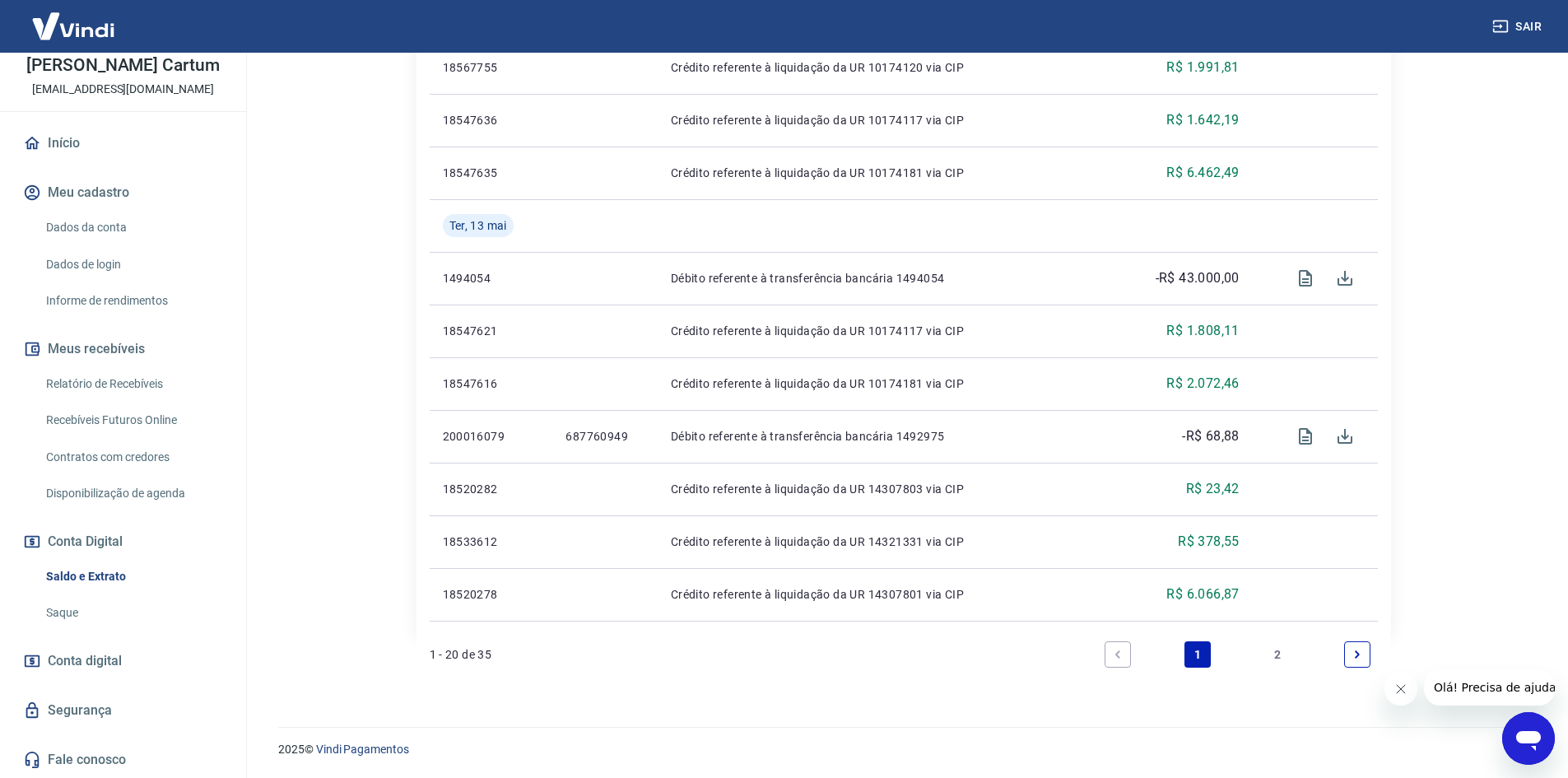
click at [1278, 654] on link "2" at bounding box center [1278, 655] width 27 height 27
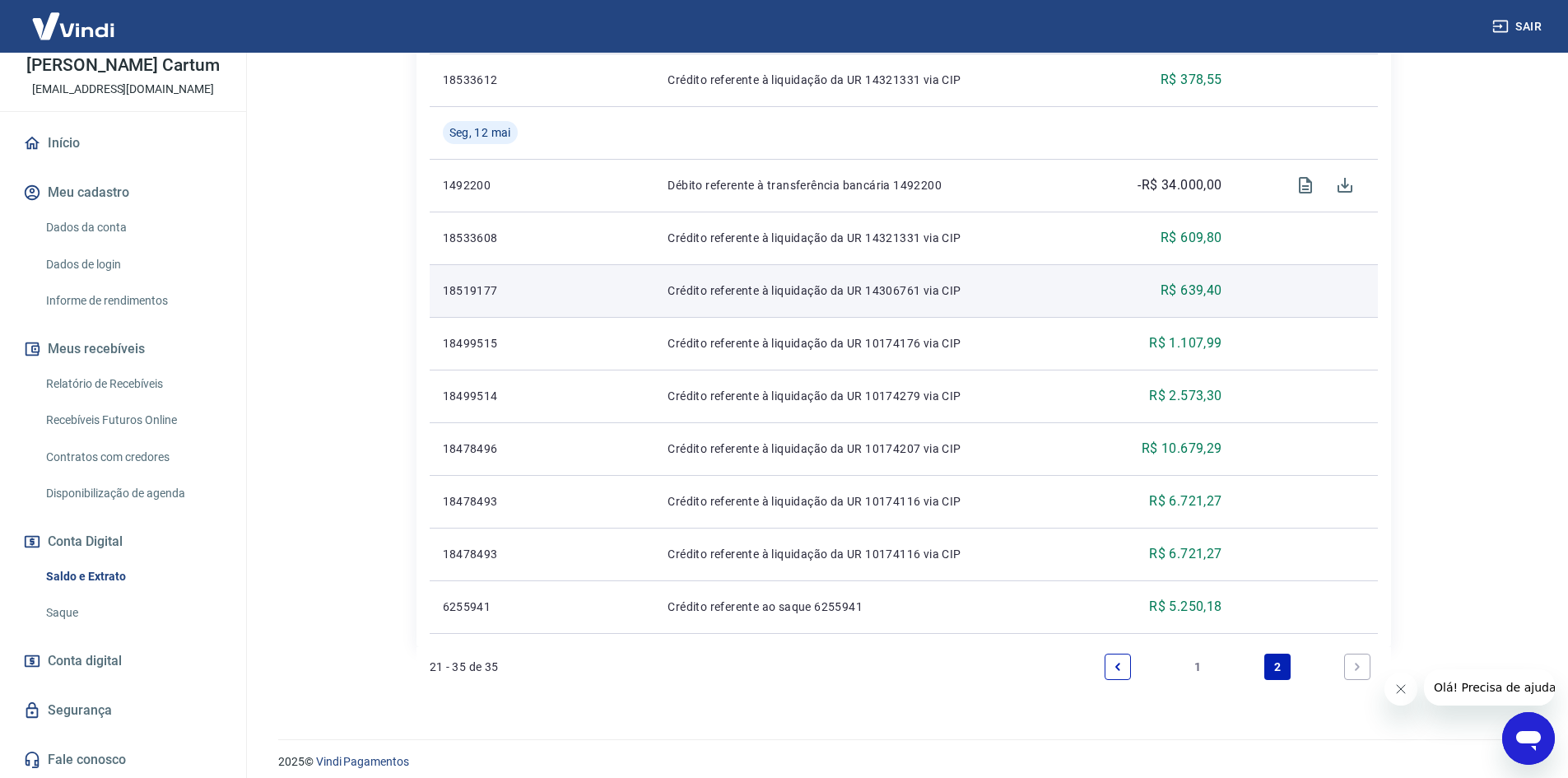
scroll to position [788, 0]
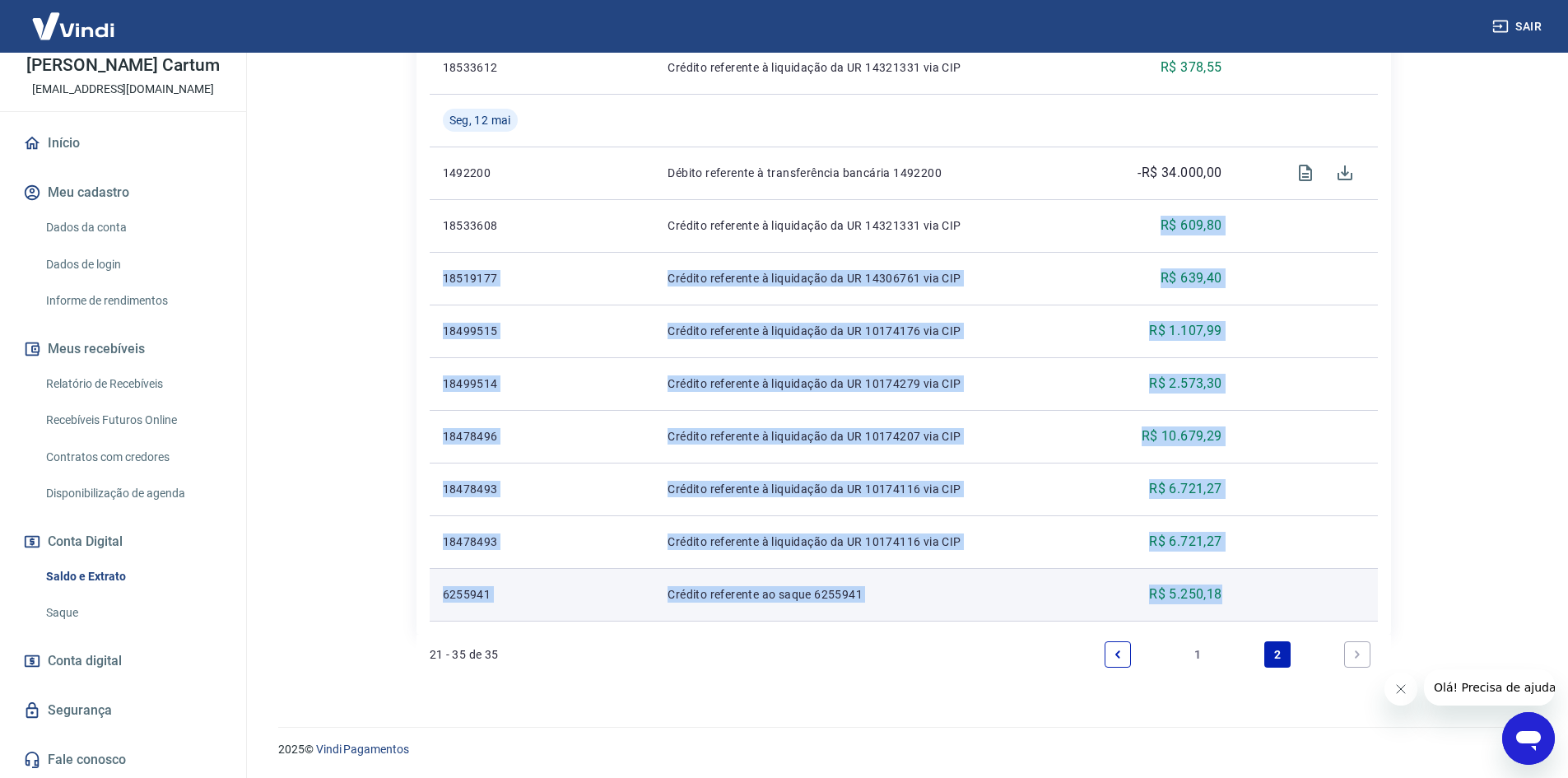
drag, startPoint x: 1080, startPoint y: 232, endPoint x: 1288, endPoint y: 598, distance: 421.0
click at [1288, 598] on tbody "Ter, 13 mai 18499569 Crédito referente à liquidação da UR 11148503 via CIP R$ 7…" at bounding box center [904, 172] width 948 height 896
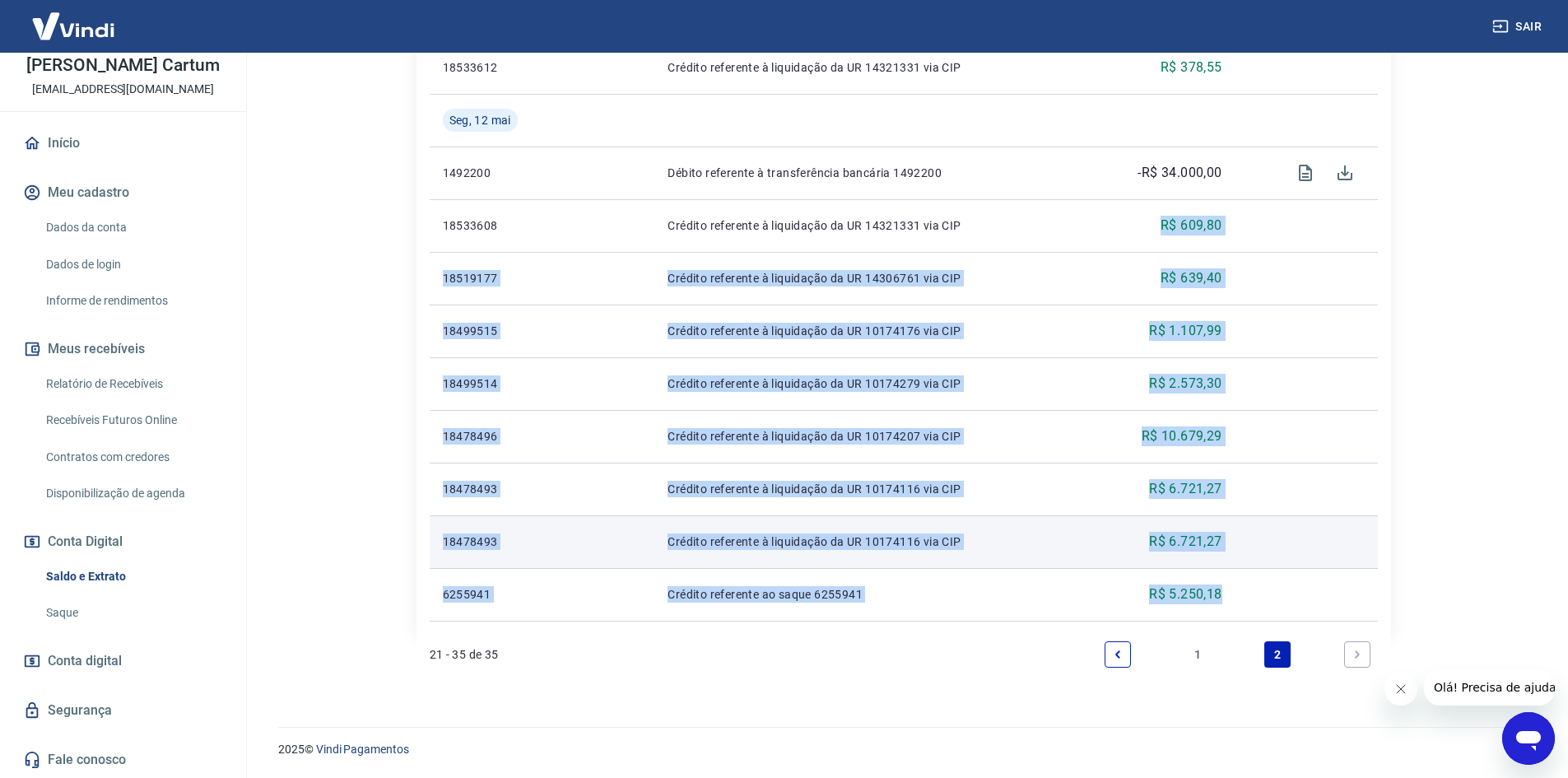
click at [1243, 526] on td at bounding box center [1306, 541] width 142 height 53
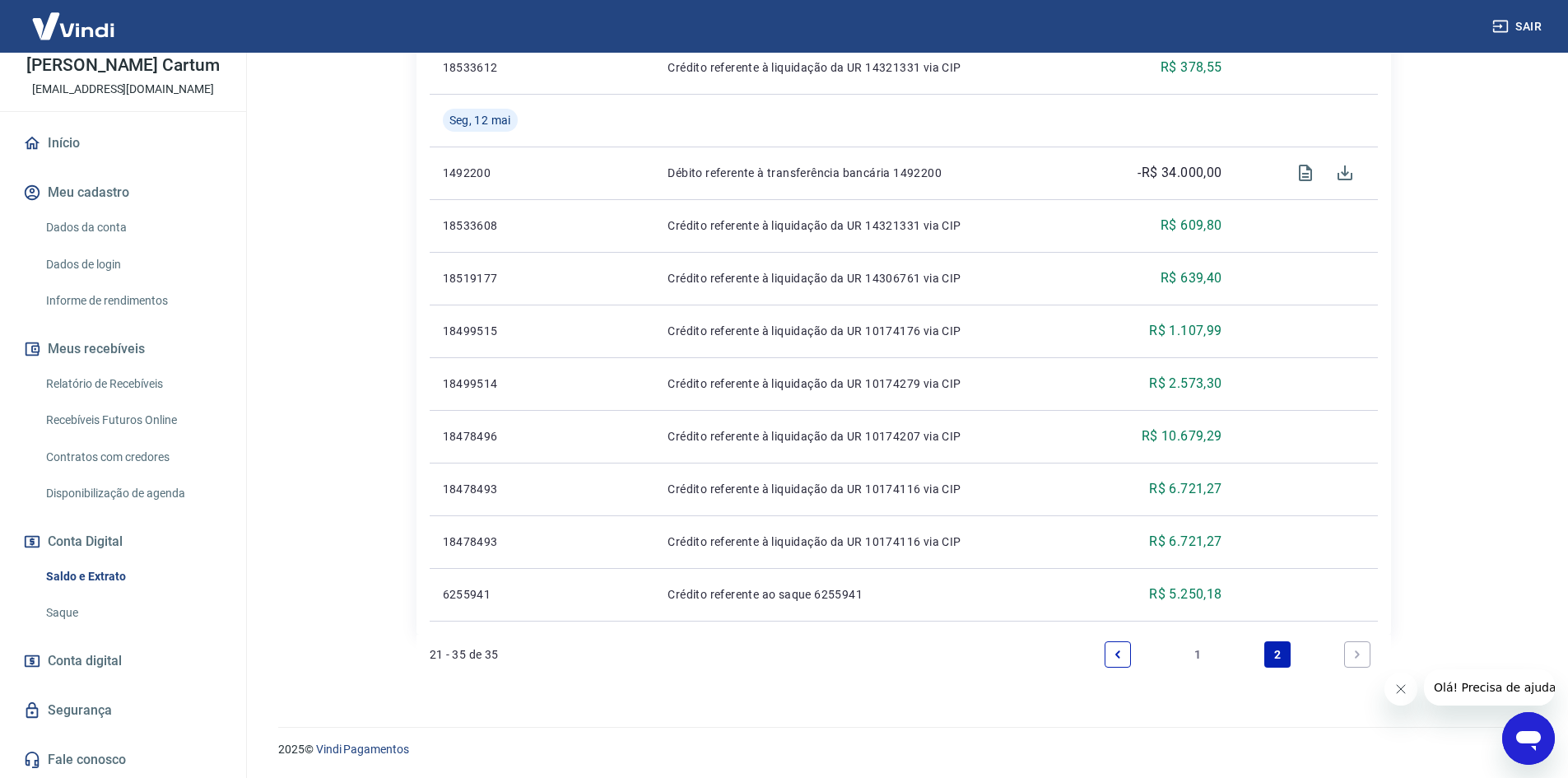
click at [1198, 654] on link "1" at bounding box center [1197, 655] width 27 height 27
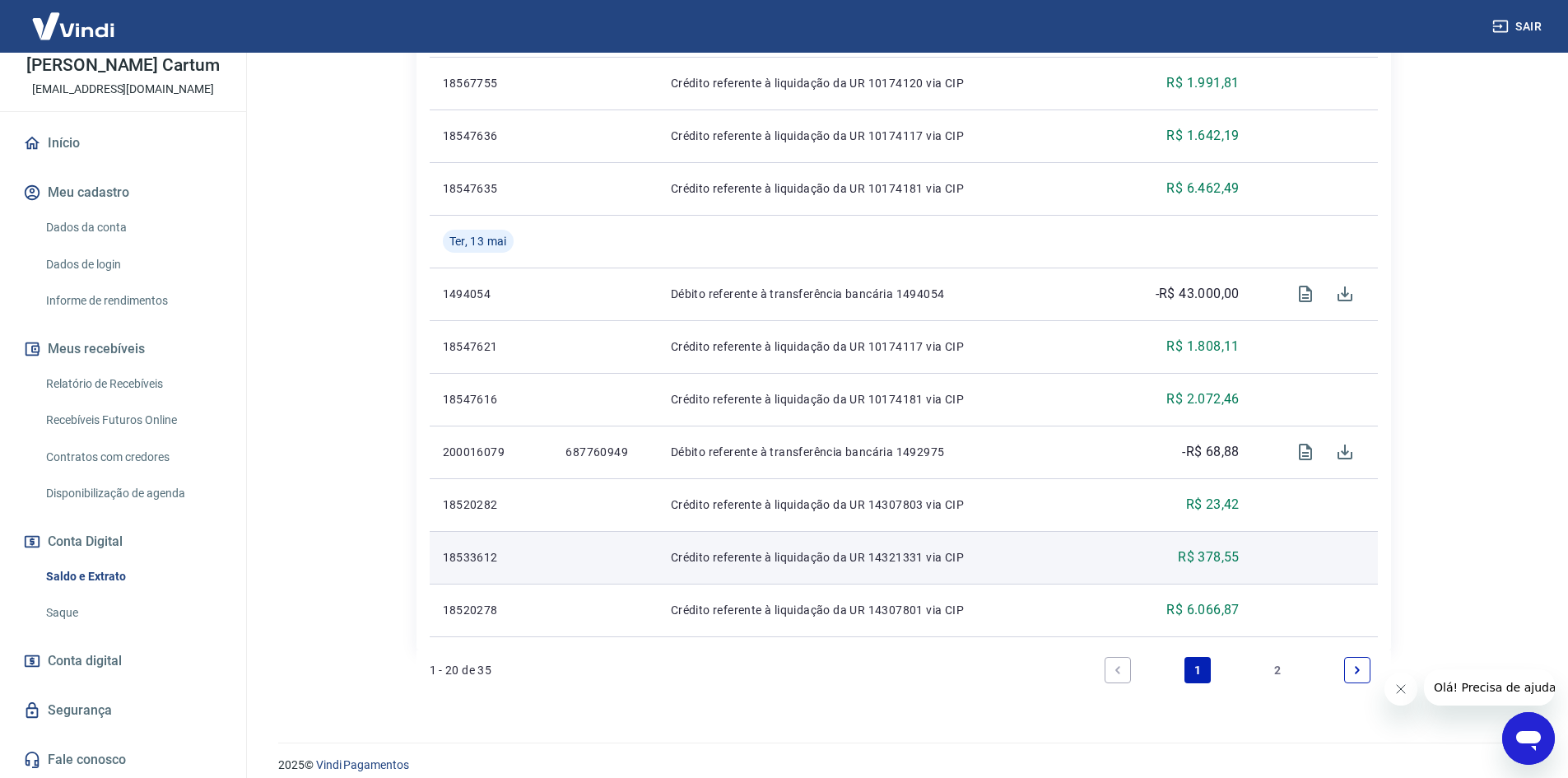
scroll to position [1104, 0]
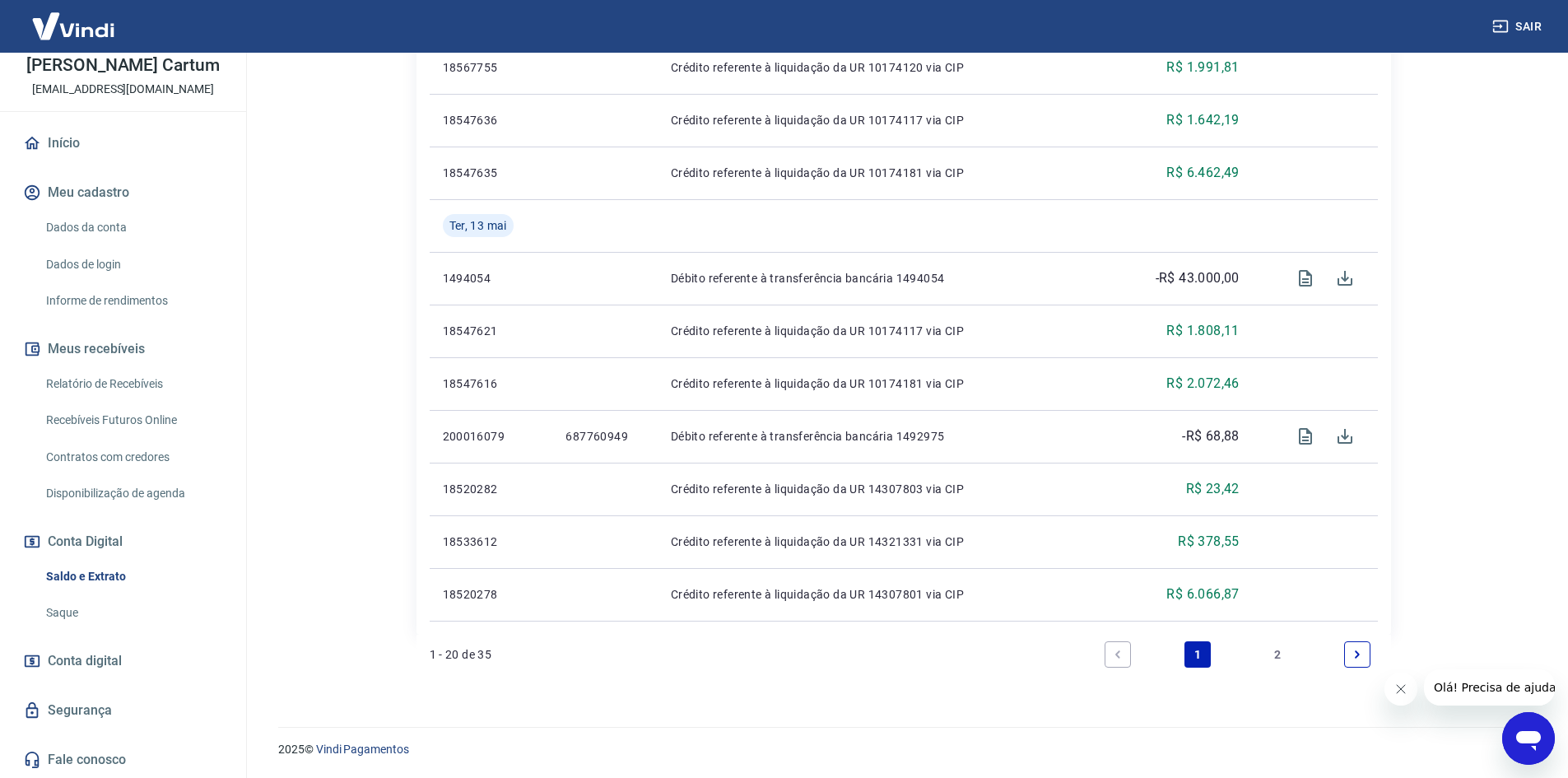
click at [1267, 647] on link "2" at bounding box center [1278, 655] width 27 height 27
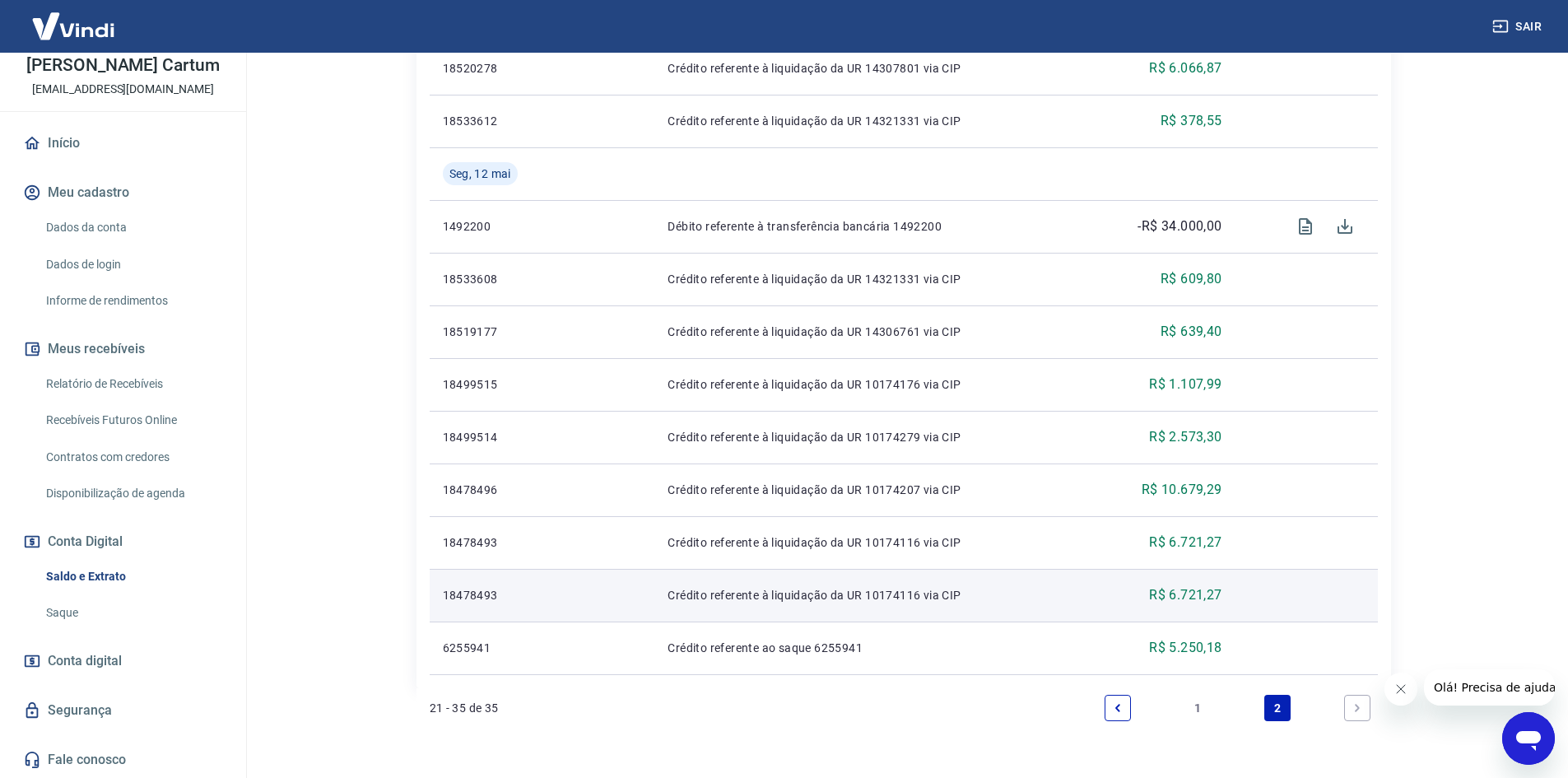
scroll to position [705, 0]
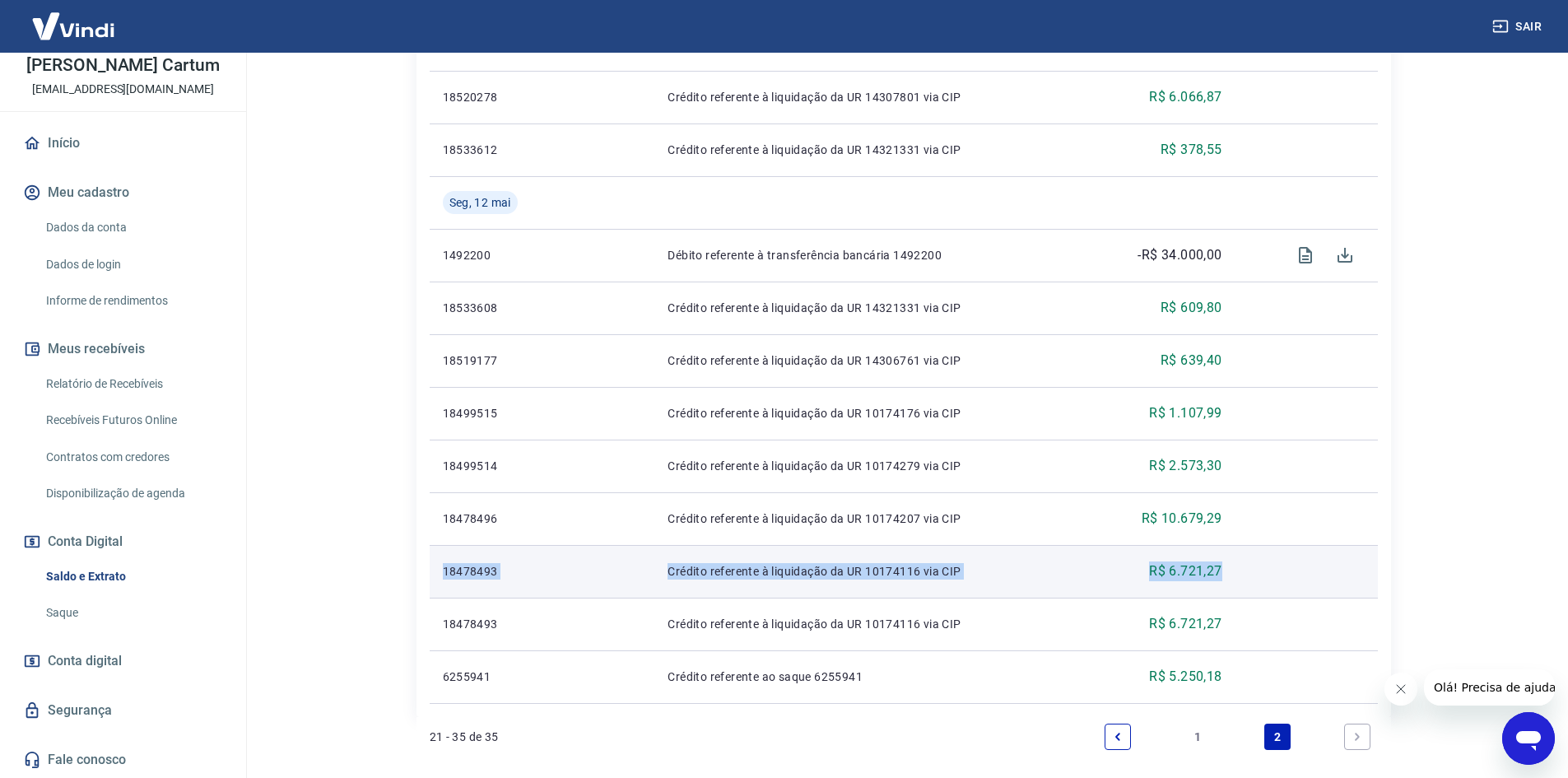
drag, startPoint x: 1223, startPoint y: 573, endPoint x: 430, endPoint y: 564, distance: 793.1
click at [430, 564] on tr "18478493 Crédito referente à liquidação da UR 10174116 via CIP R$ 6.721,27" at bounding box center [904, 571] width 948 height 53
